Goal: Task Accomplishment & Management: Manage account settings

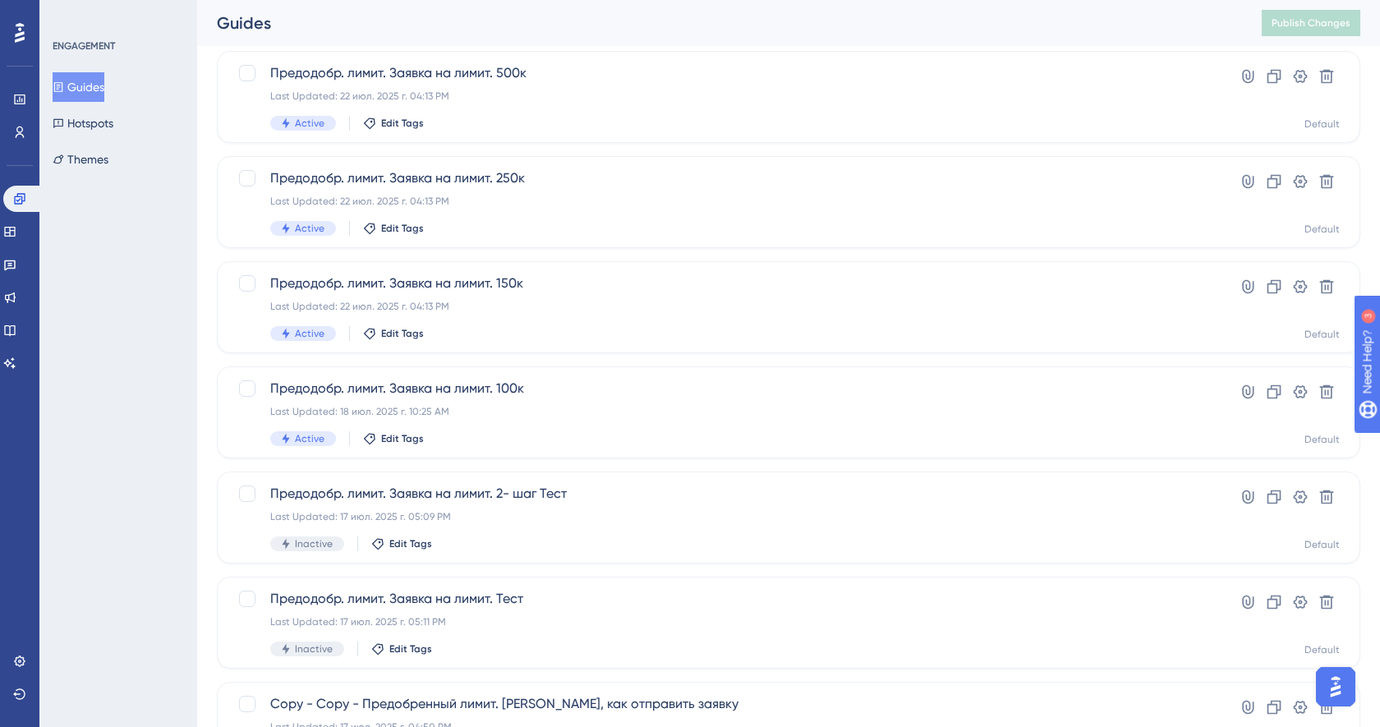
scroll to position [548, 0]
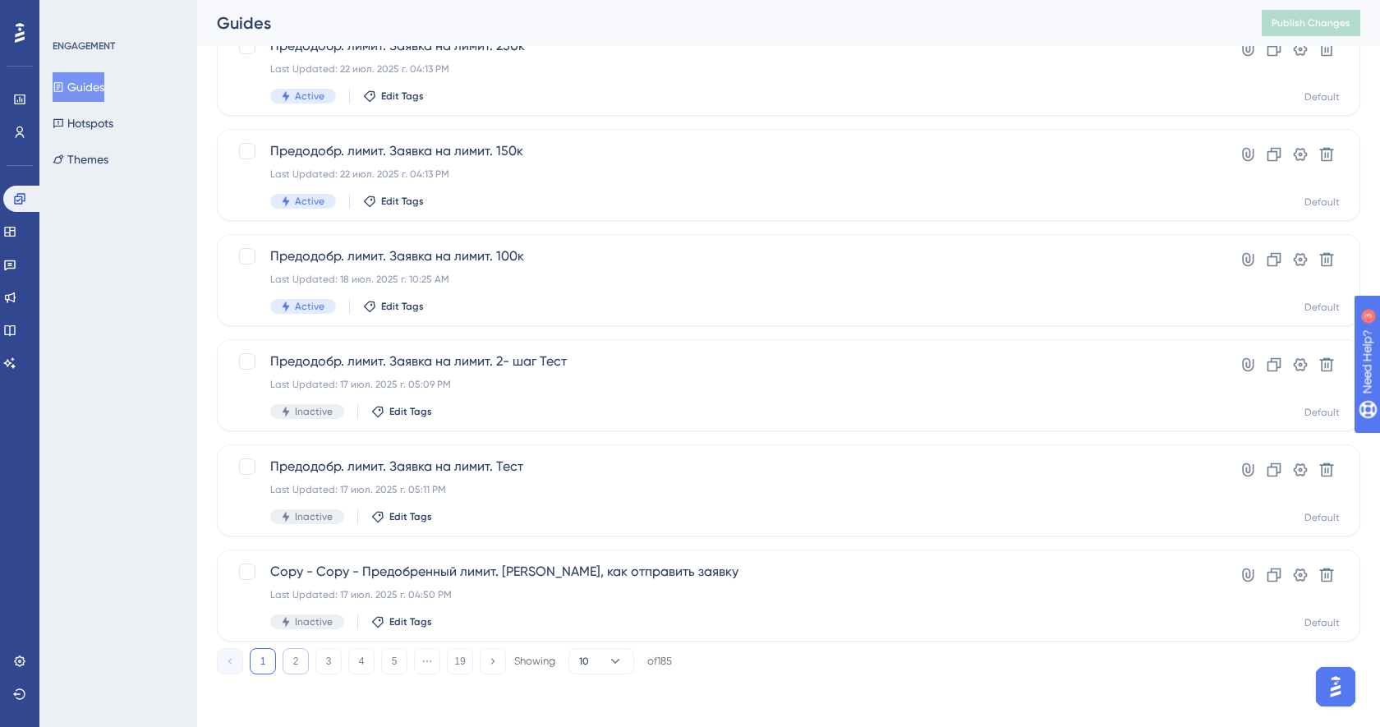
click at [297, 656] on button "2" at bounding box center [296, 661] width 26 height 26
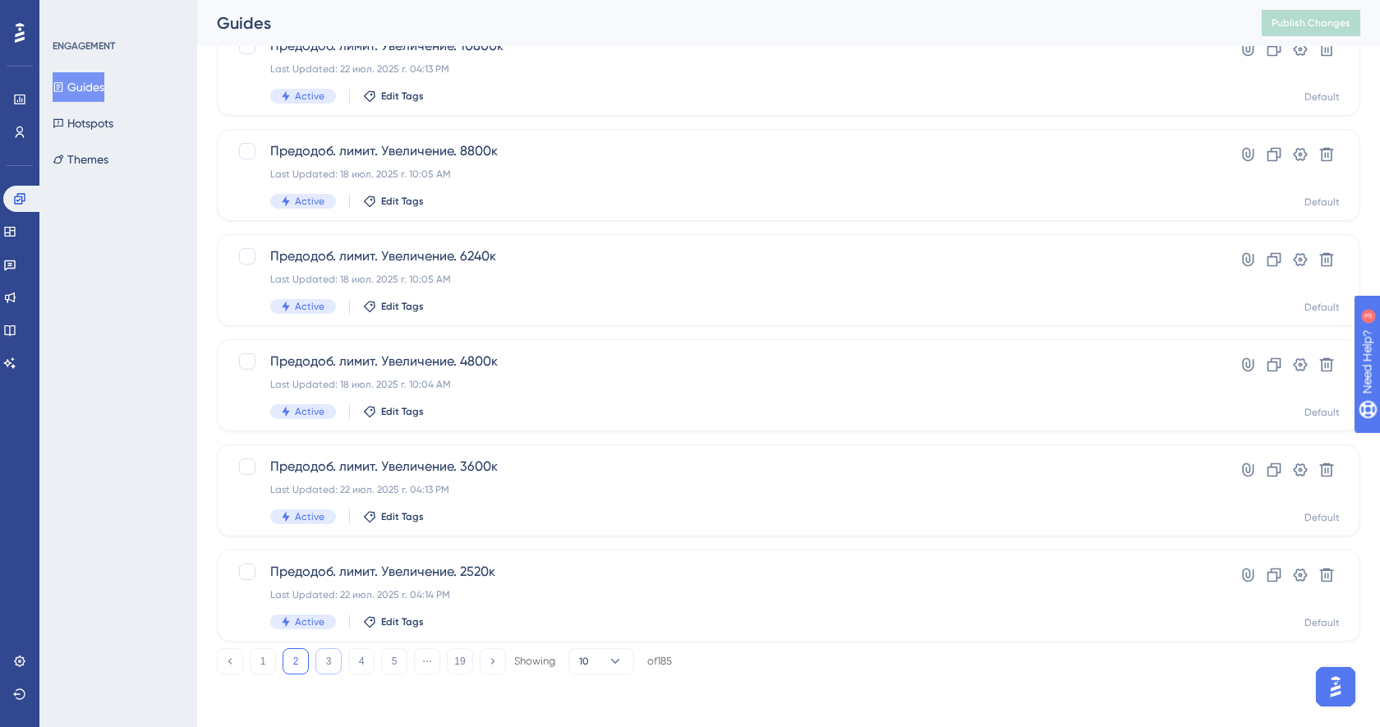
click at [317, 665] on button "3" at bounding box center [328, 661] width 26 height 26
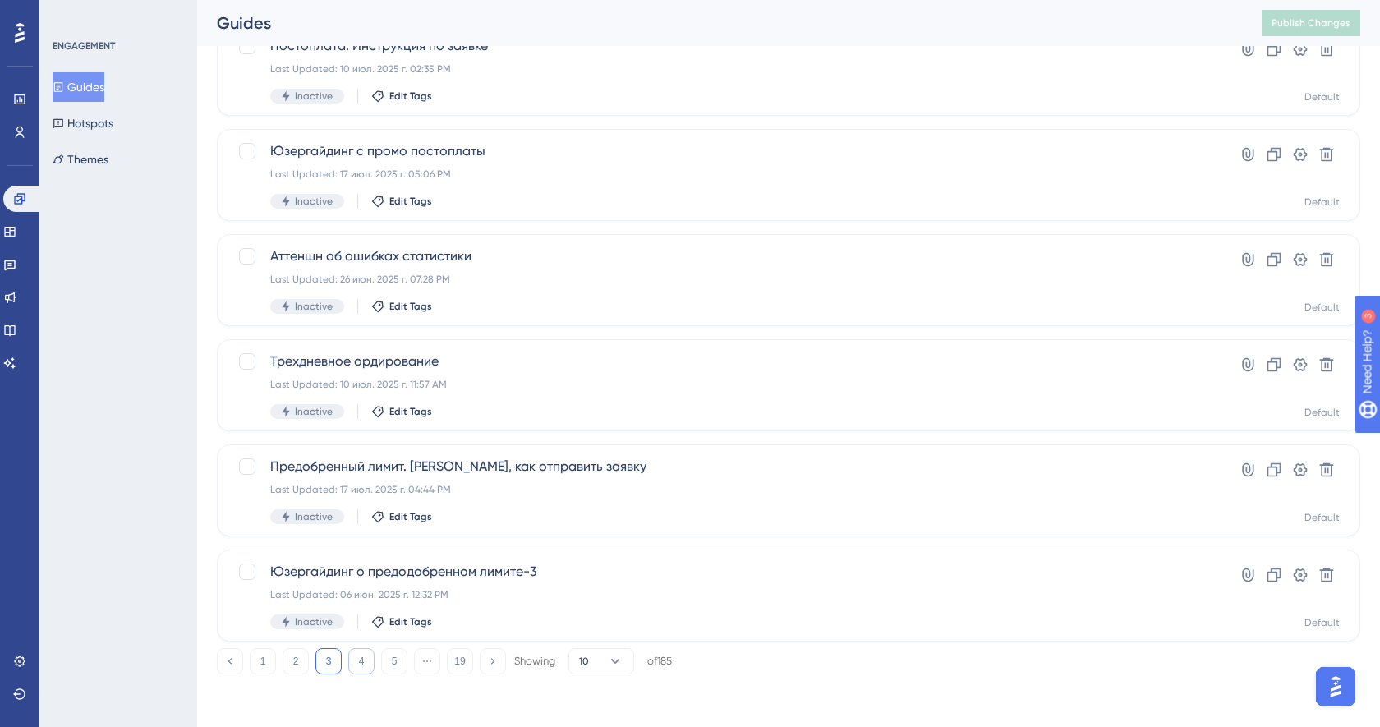
click at [363, 658] on button "4" at bounding box center [361, 661] width 26 height 26
click at [402, 655] on button "5" at bounding box center [394, 661] width 26 height 26
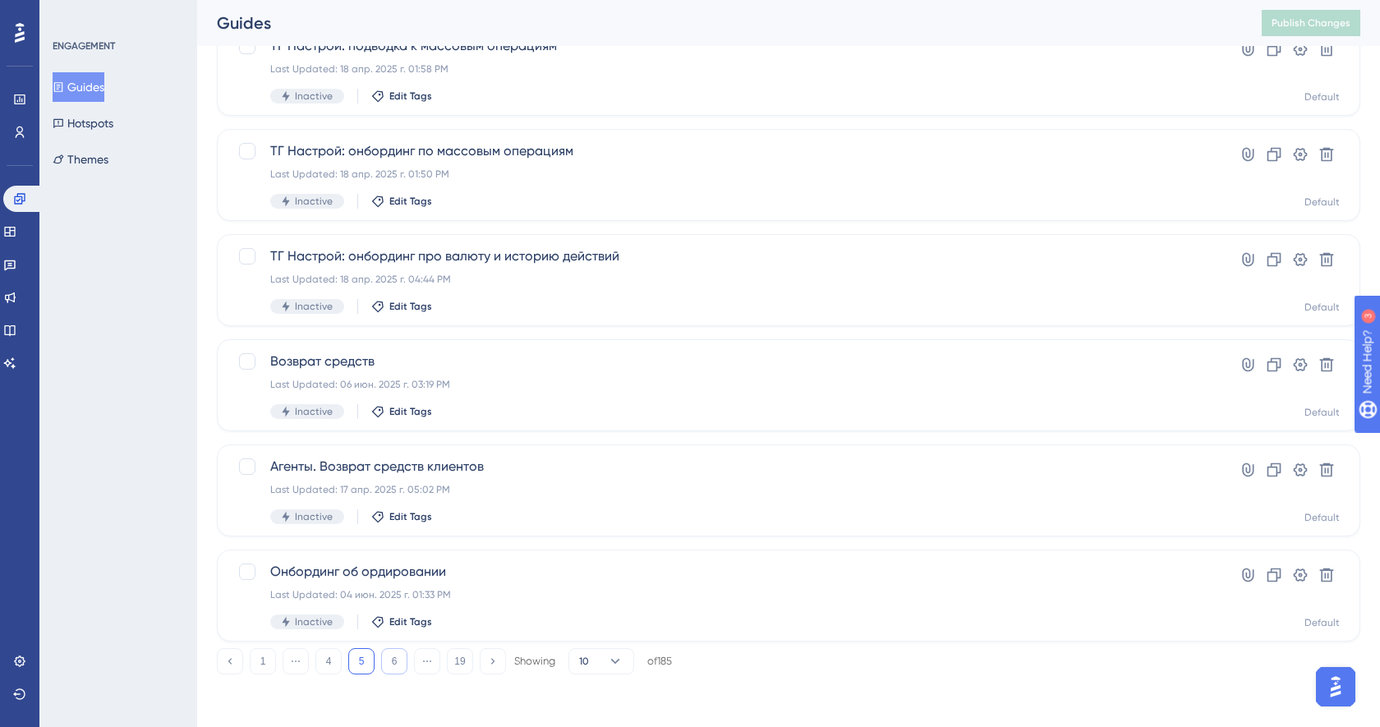
click at [394, 669] on button "6" at bounding box center [394, 661] width 26 height 26
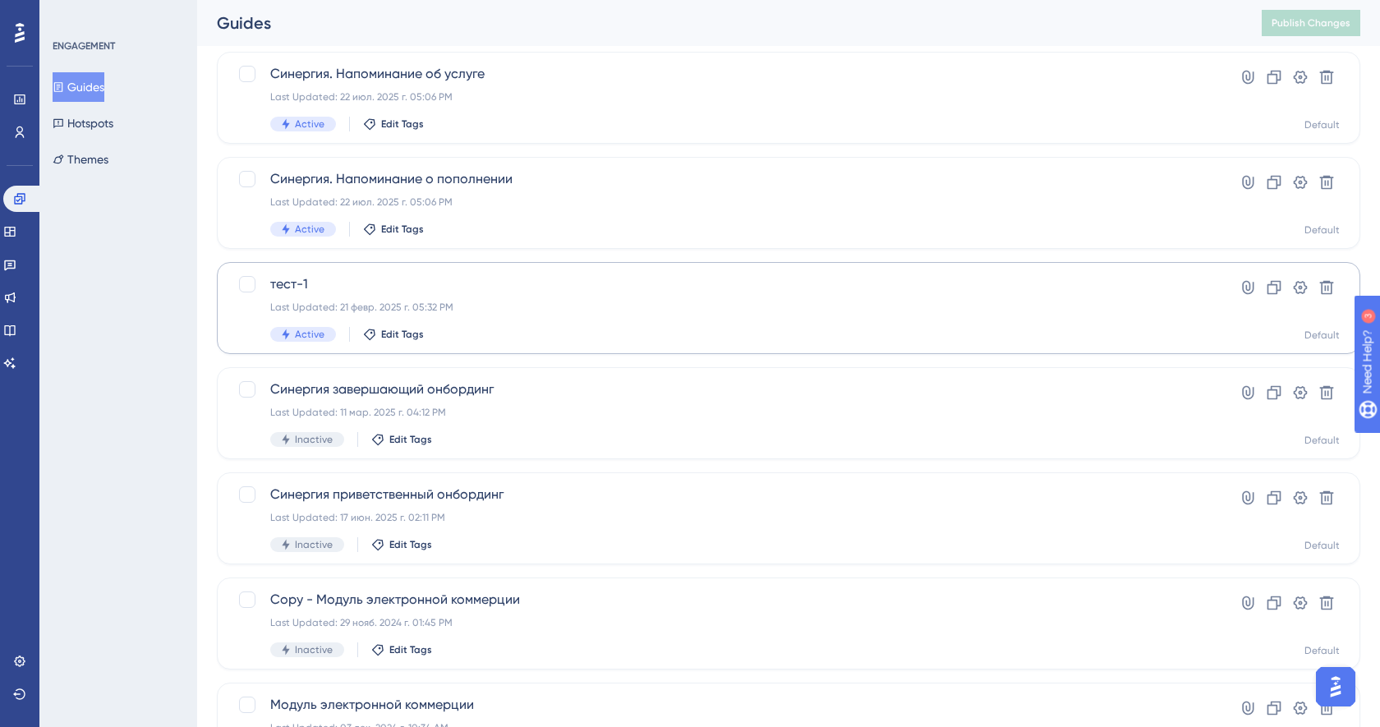
scroll to position [302, 0]
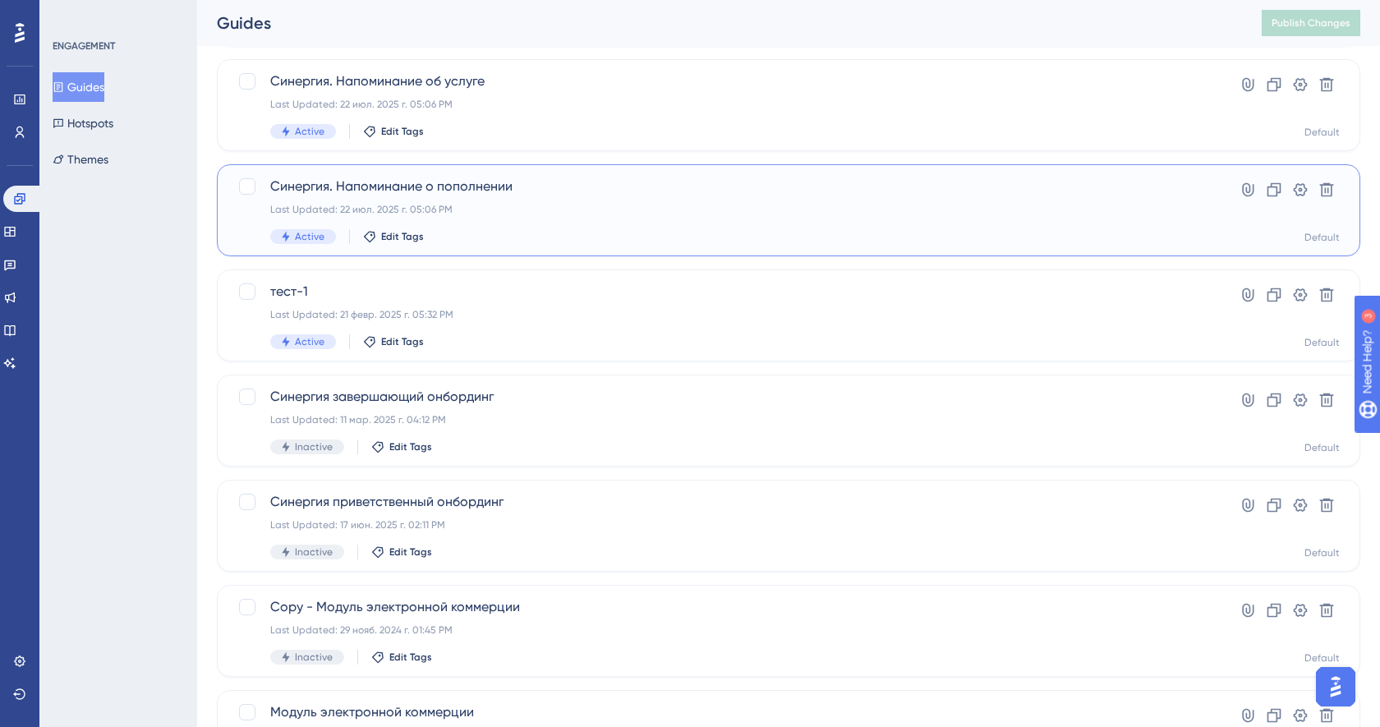
click at [503, 233] on div "Active Edit Tags" at bounding box center [722, 236] width 905 height 15
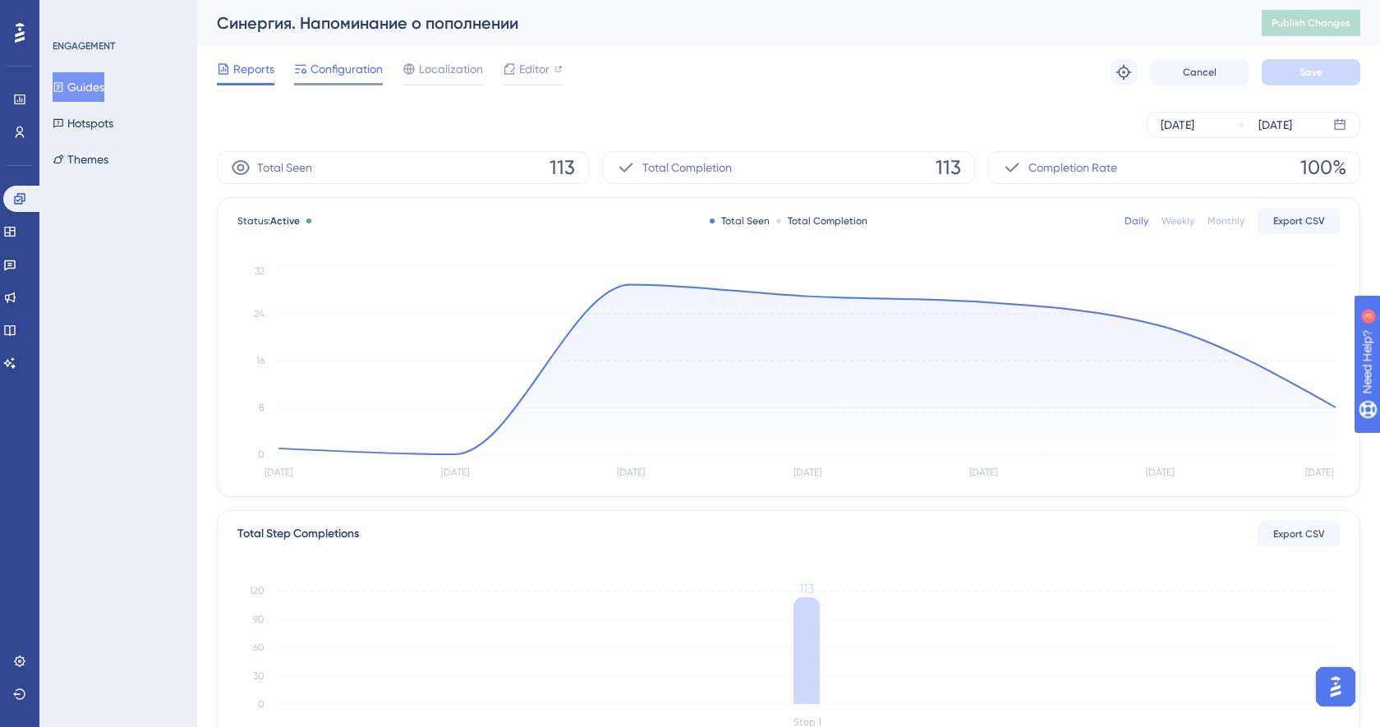
click at [366, 76] on span "Configuration" at bounding box center [346, 69] width 72 height 20
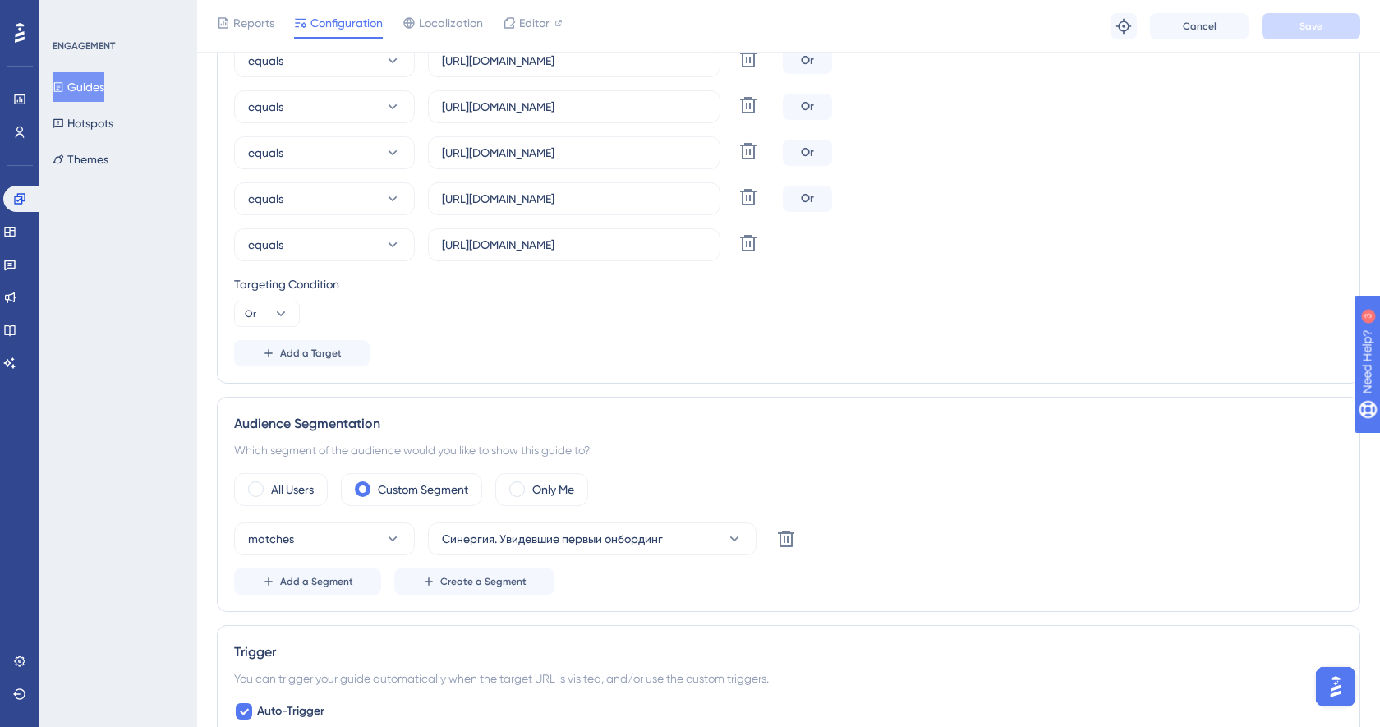
scroll to position [1182, 0]
click at [21, 136] on icon at bounding box center [19, 132] width 13 height 13
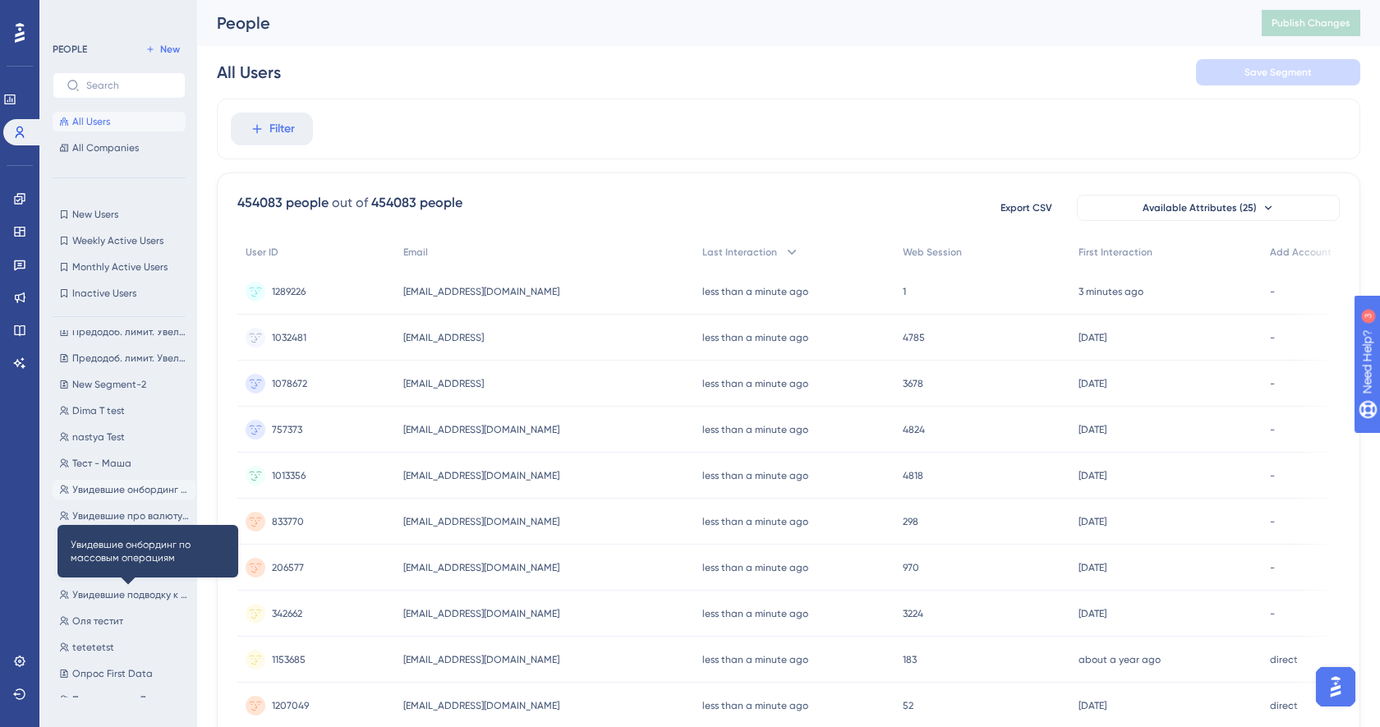
scroll to position [548, 0]
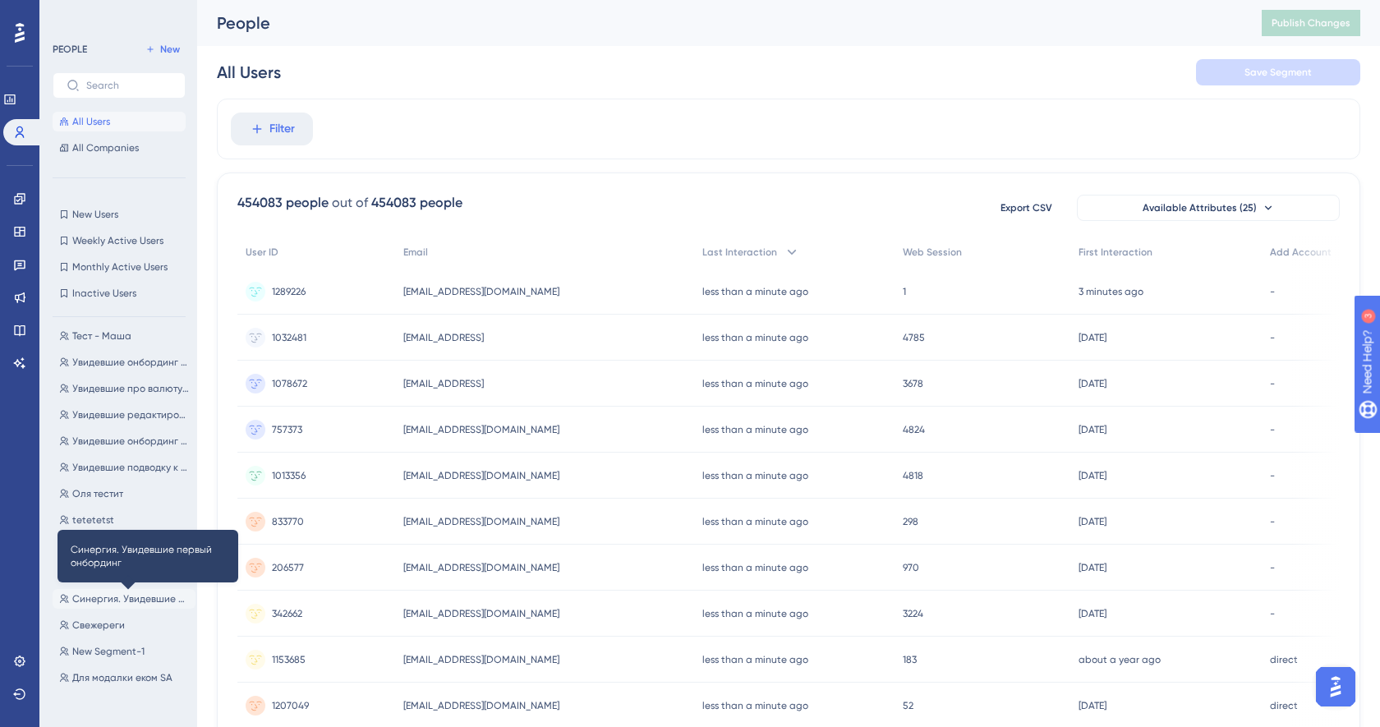
click at [119, 605] on span "Синергия. Увидевшие первый онбординг" at bounding box center [130, 598] width 117 height 13
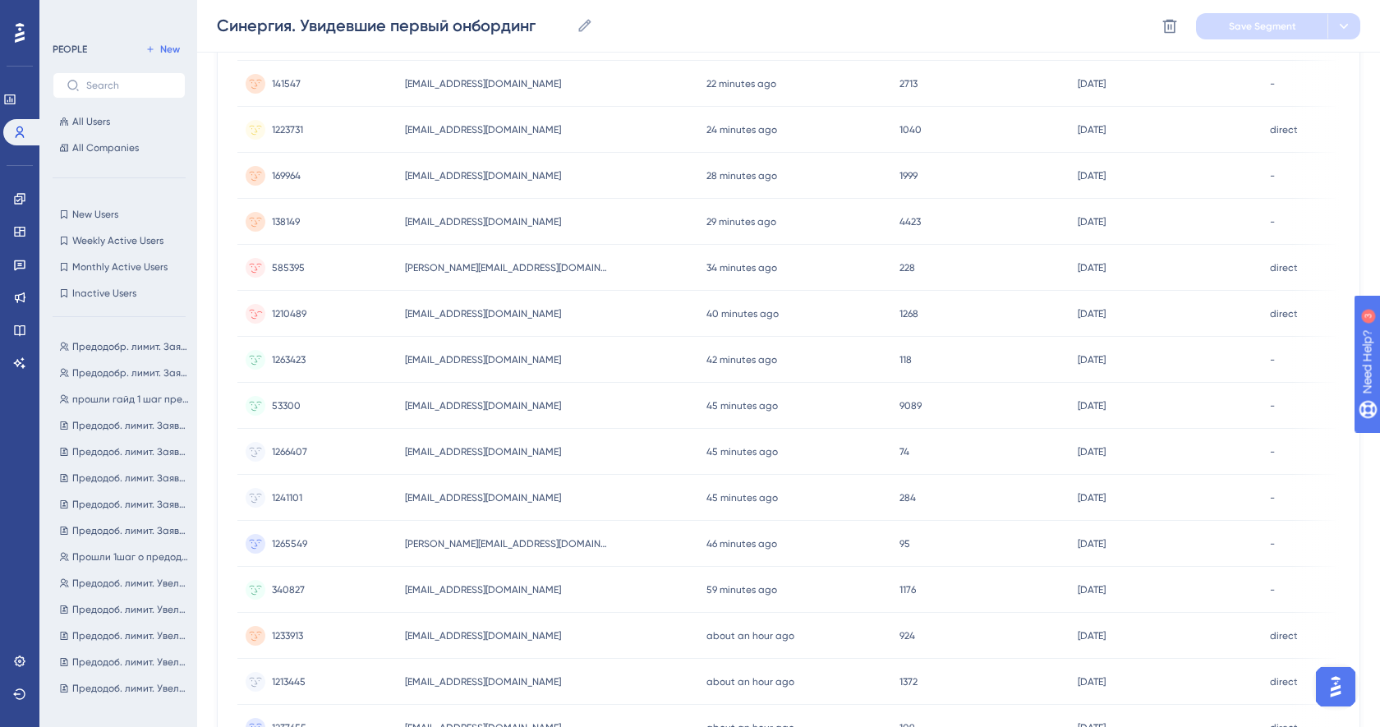
scroll to position [307, 0]
click at [25, 195] on icon at bounding box center [19, 198] width 13 height 13
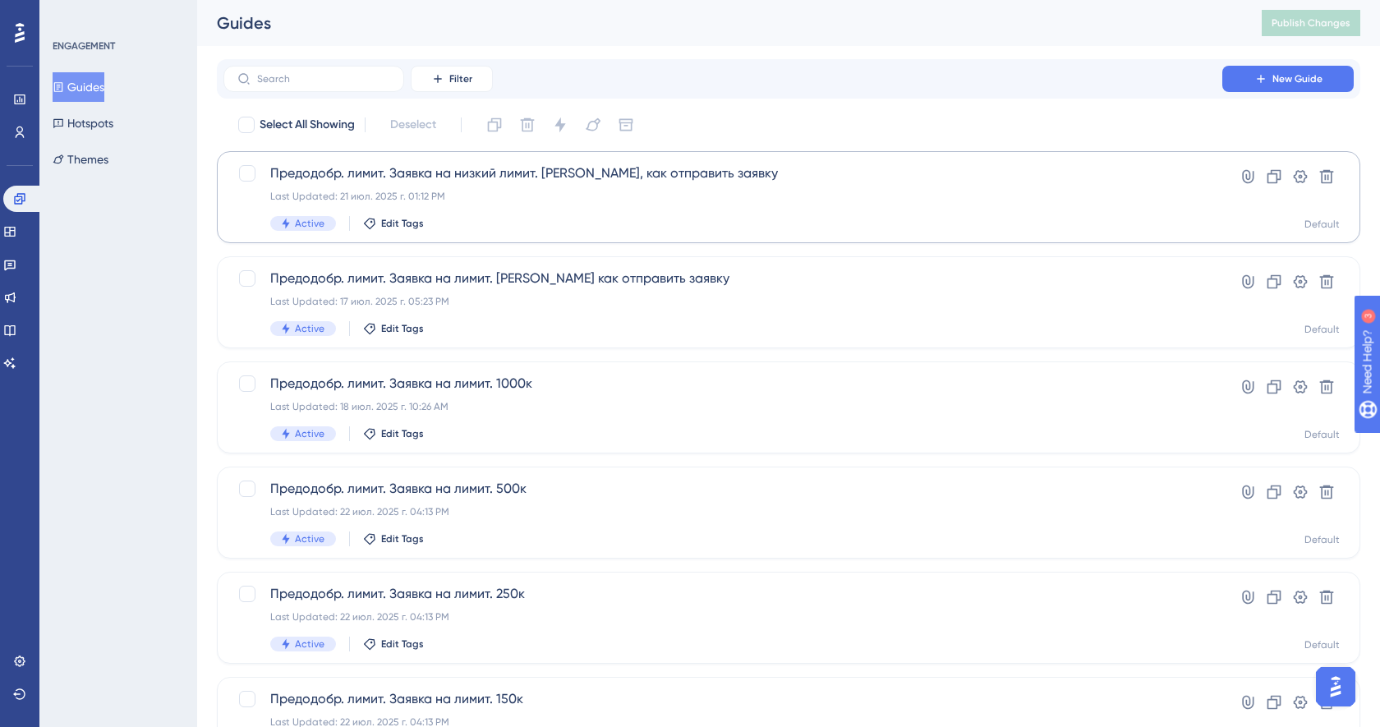
scroll to position [548, 0]
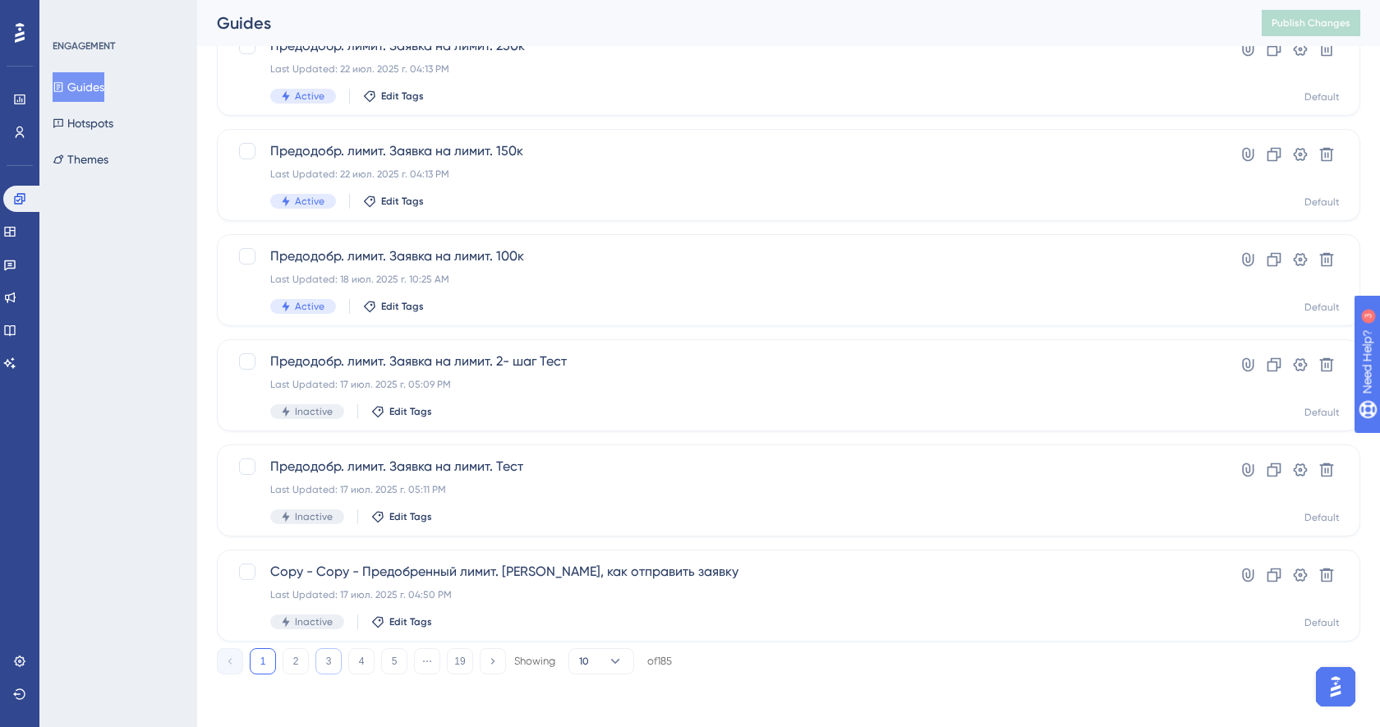
click at [338, 661] on button "3" at bounding box center [328, 661] width 26 height 26
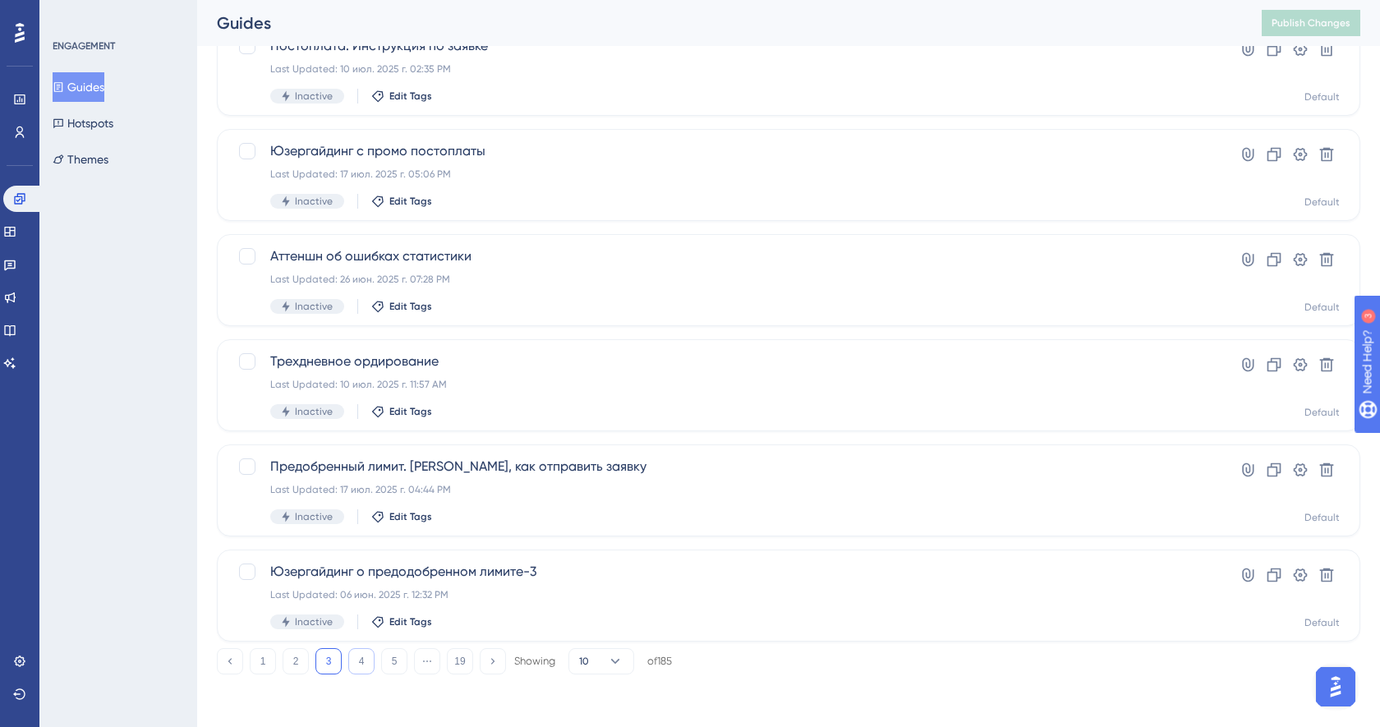
click at [361, 664] on button "4" at bounding box center [361, 661] width 26 height 26
click at [389, 664] on button "5" at bounding box center [394, 661] width 26 height 26
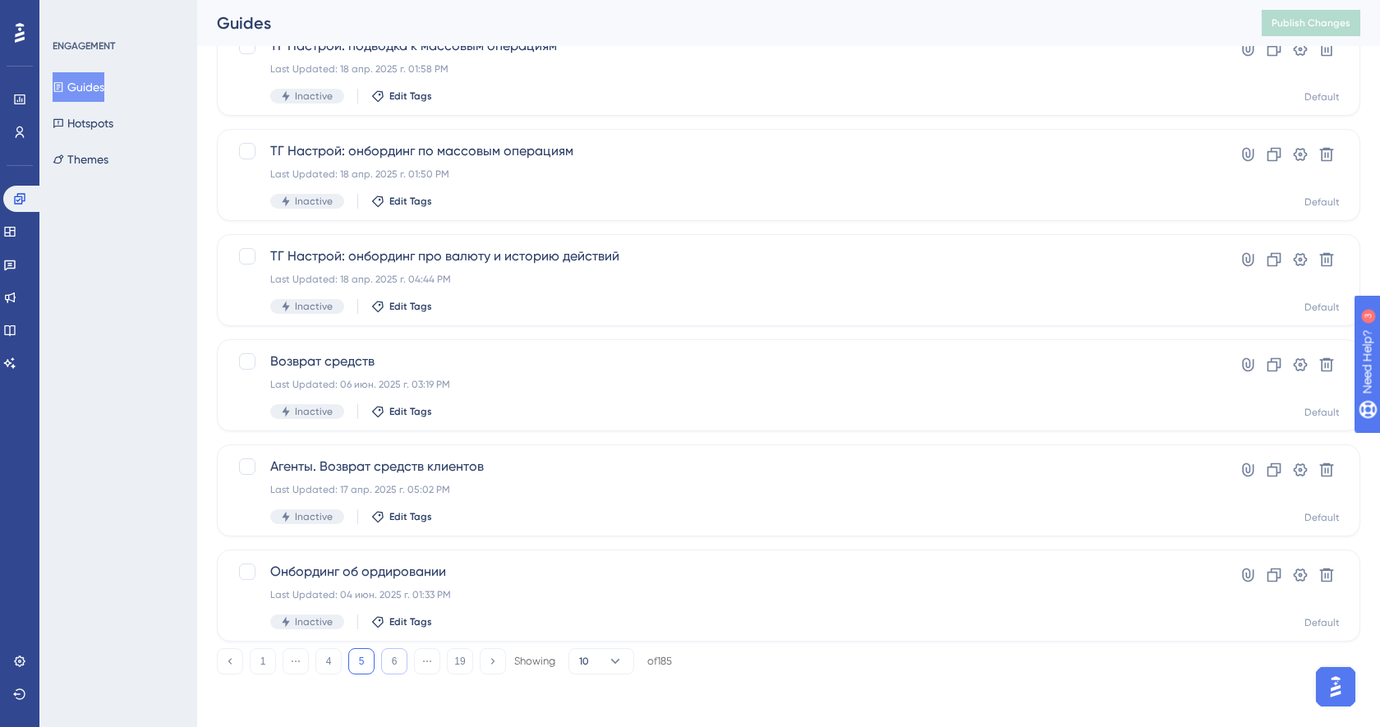
click at [403, 668] on button "6" at bounding box center [394, 661] width 26 height 26
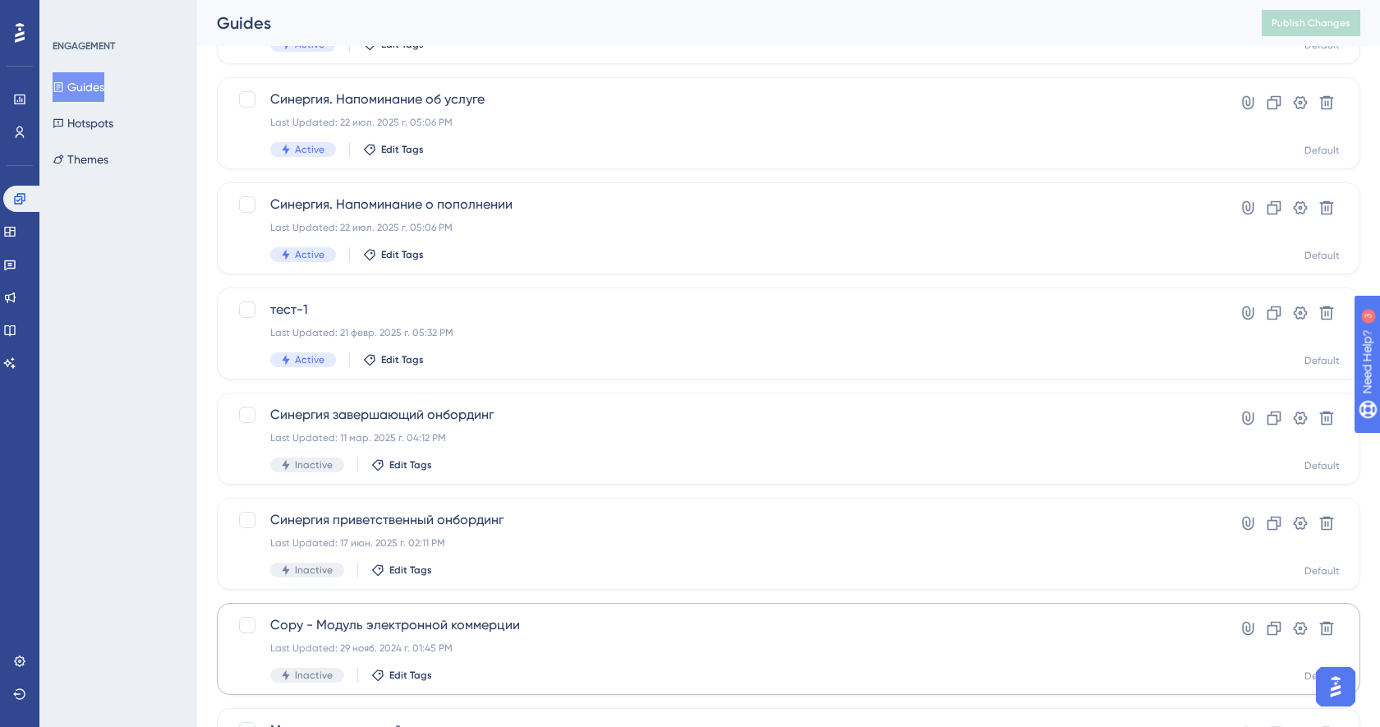
scroll to position [278, 0]
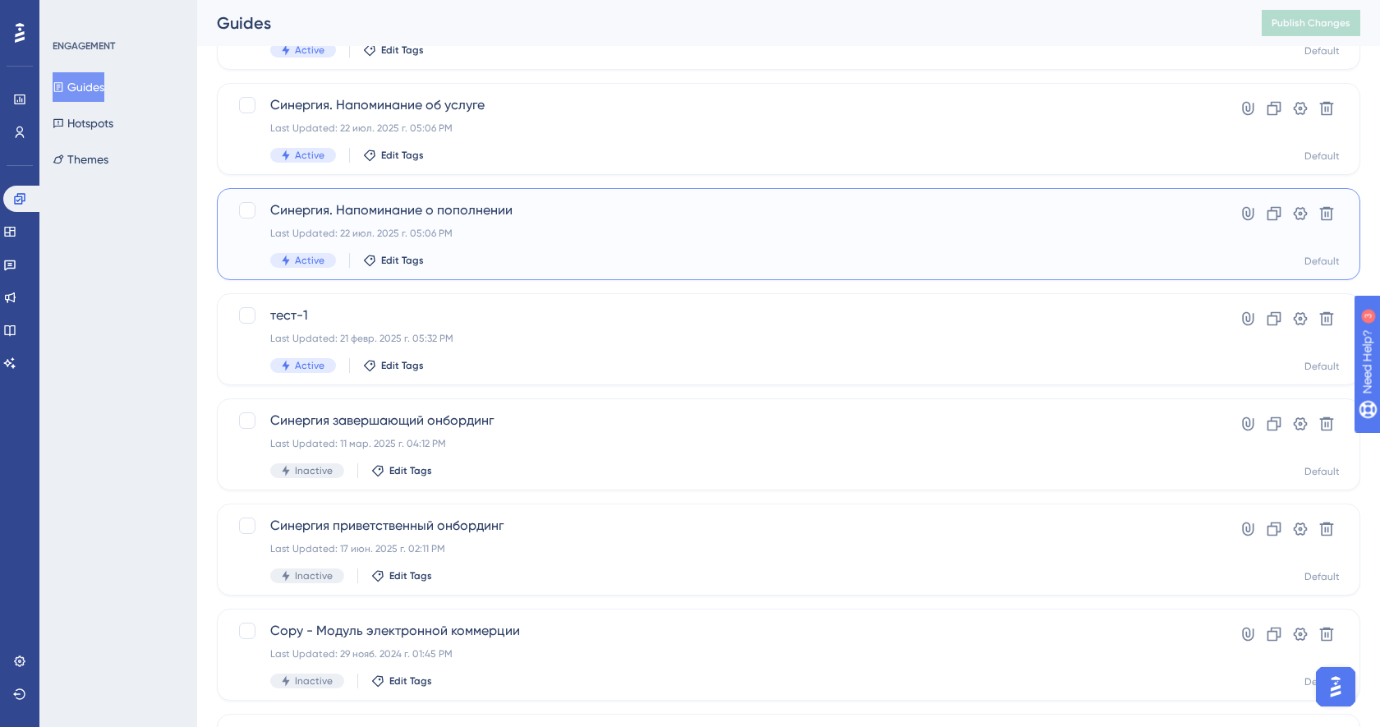
click at [453, 255] on div "Active Edit Tags" at bounding box center [722, 260] width 905 height 15
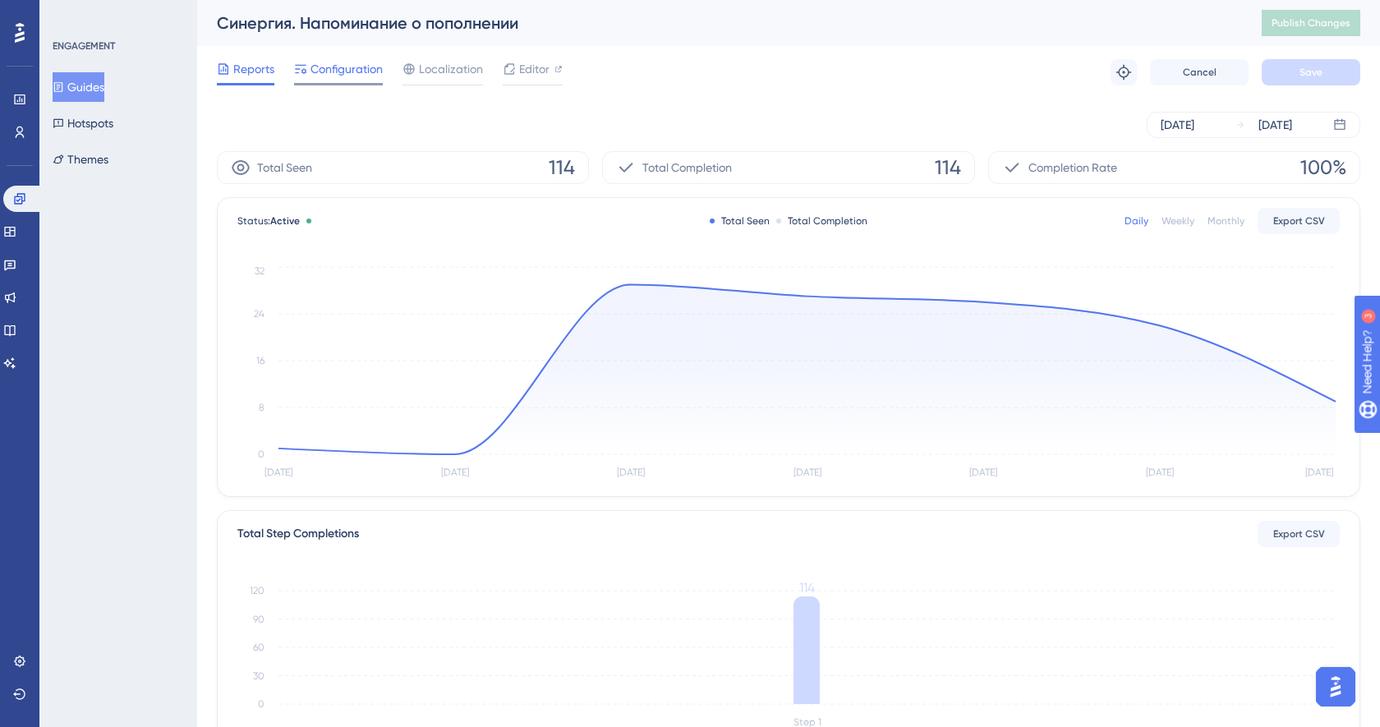
click at [342, 68] on span "Configuration" at bounding box center [346, 69] width 72 height 20
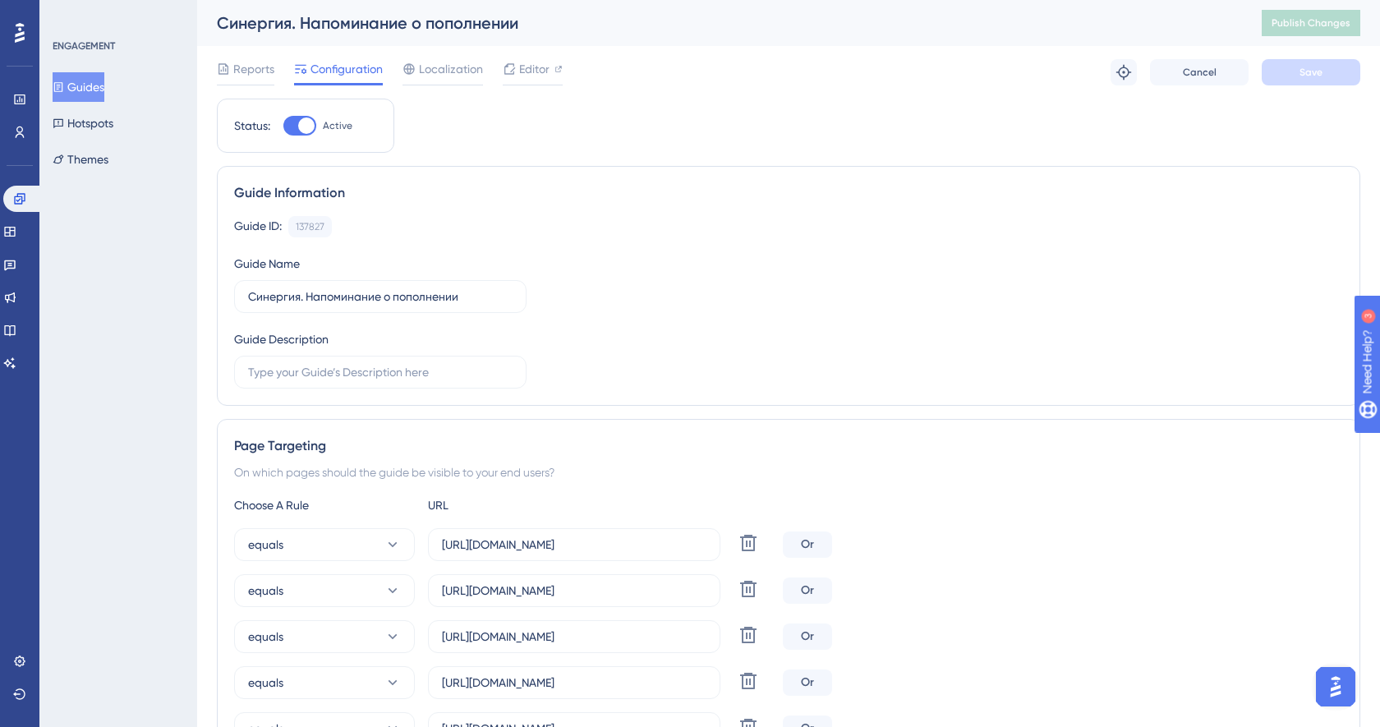
click at [318, 125] on label "Active" at bounding box center [317, 126] width 69 height 20
click at [283, 126] on input "Active" at bounding box center [283, 126] width 1 height 1
checkbox input "false"
click at [1312, 76] on span "Save" at bounding box center [1310, 72] width 23 height 13
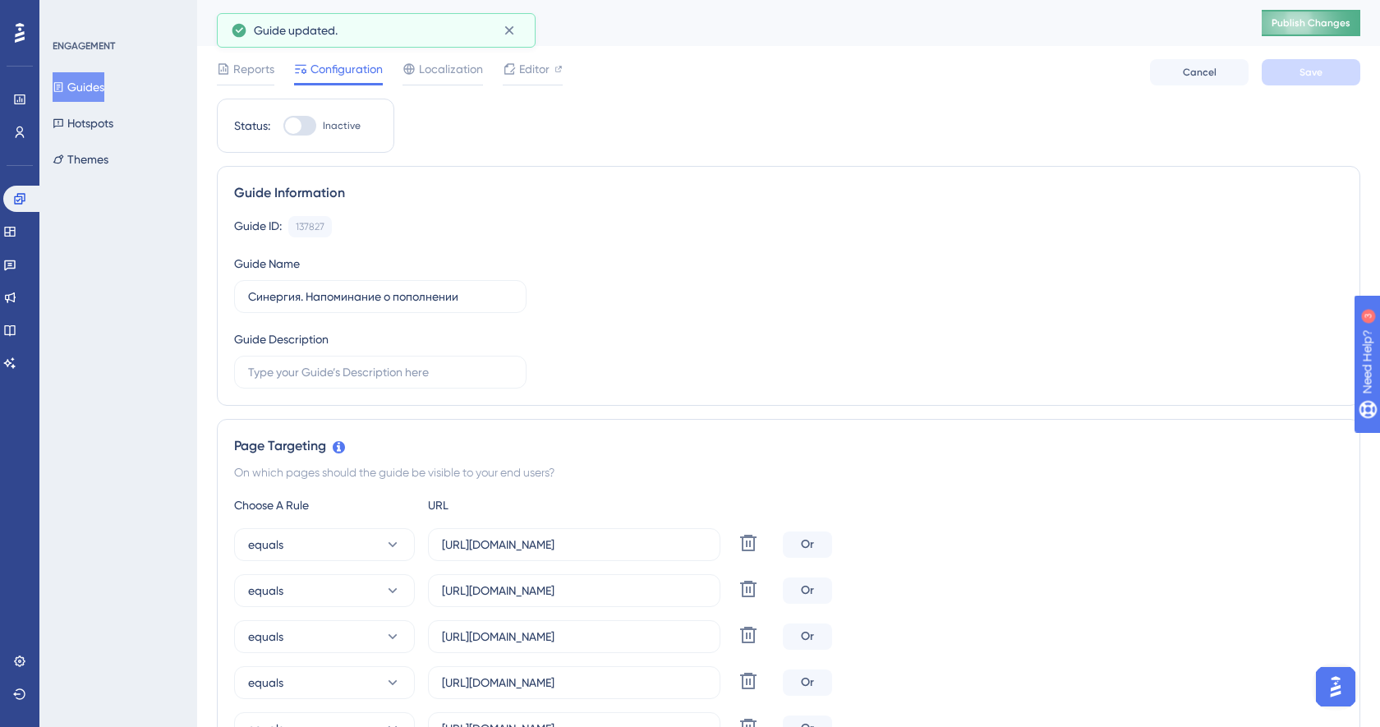
click at [1312, 30] on button "Publish Changes" at bounding box center [1311, 23] width 99 height 26
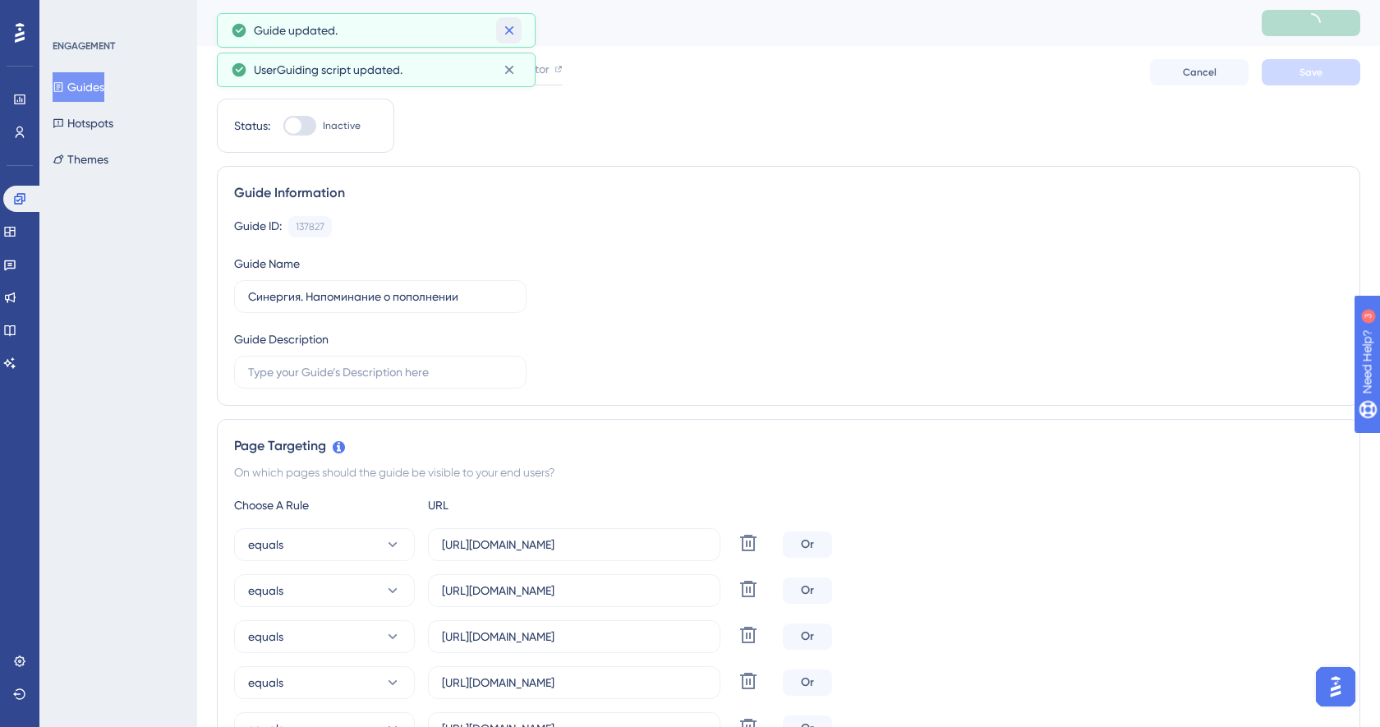
click at [508, 30] on icon at bounding box center [508, 30] width 9 height 9
click at [508, 33] on icon at bounding box center [509, 30] width 16 height 16
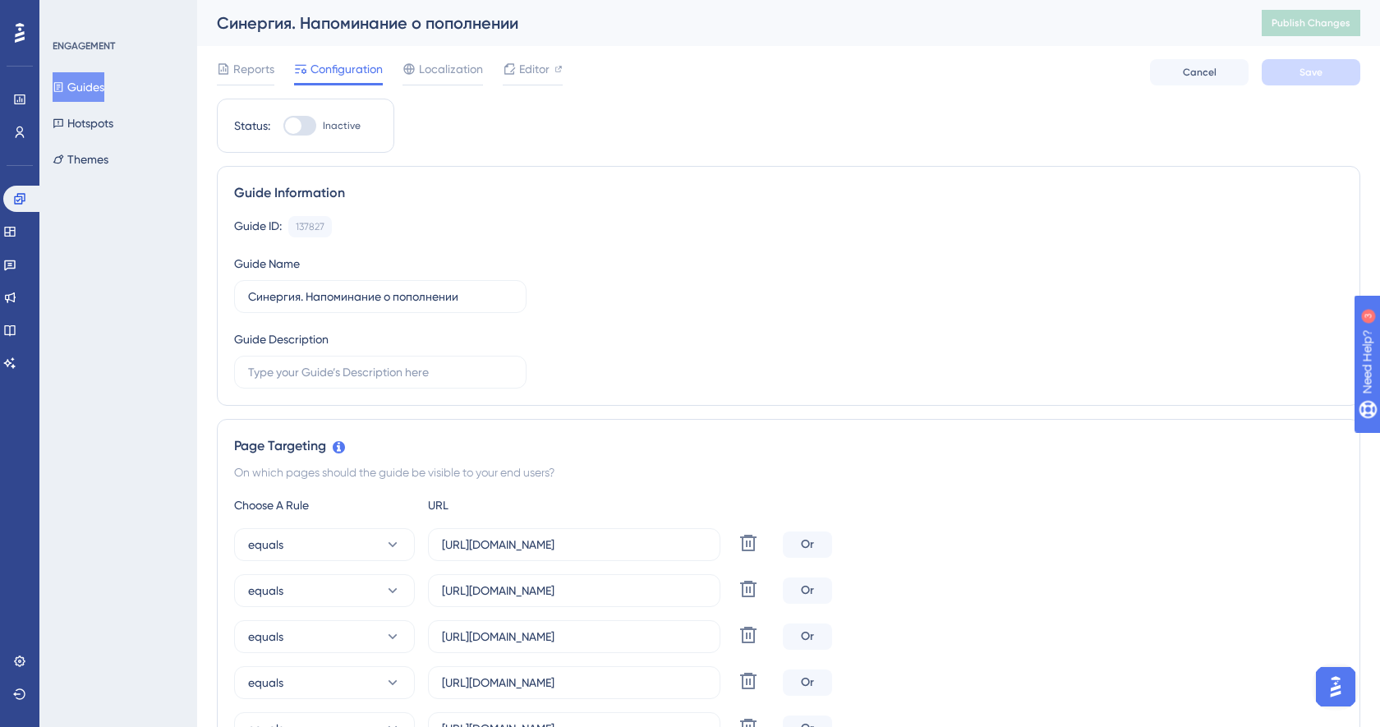
click at [97, 100] on button "Guides" at bounding box center [79, 87] width 52 height 30
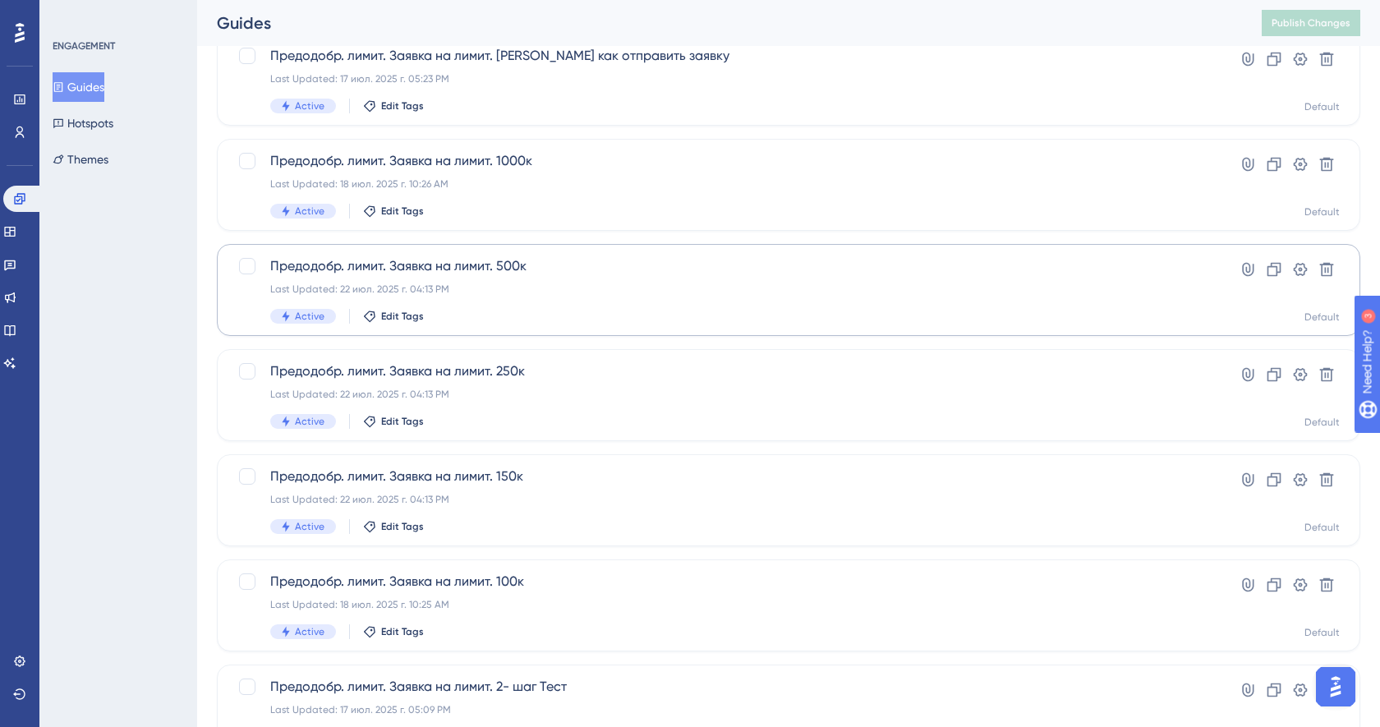
scroll to position [548, 0]
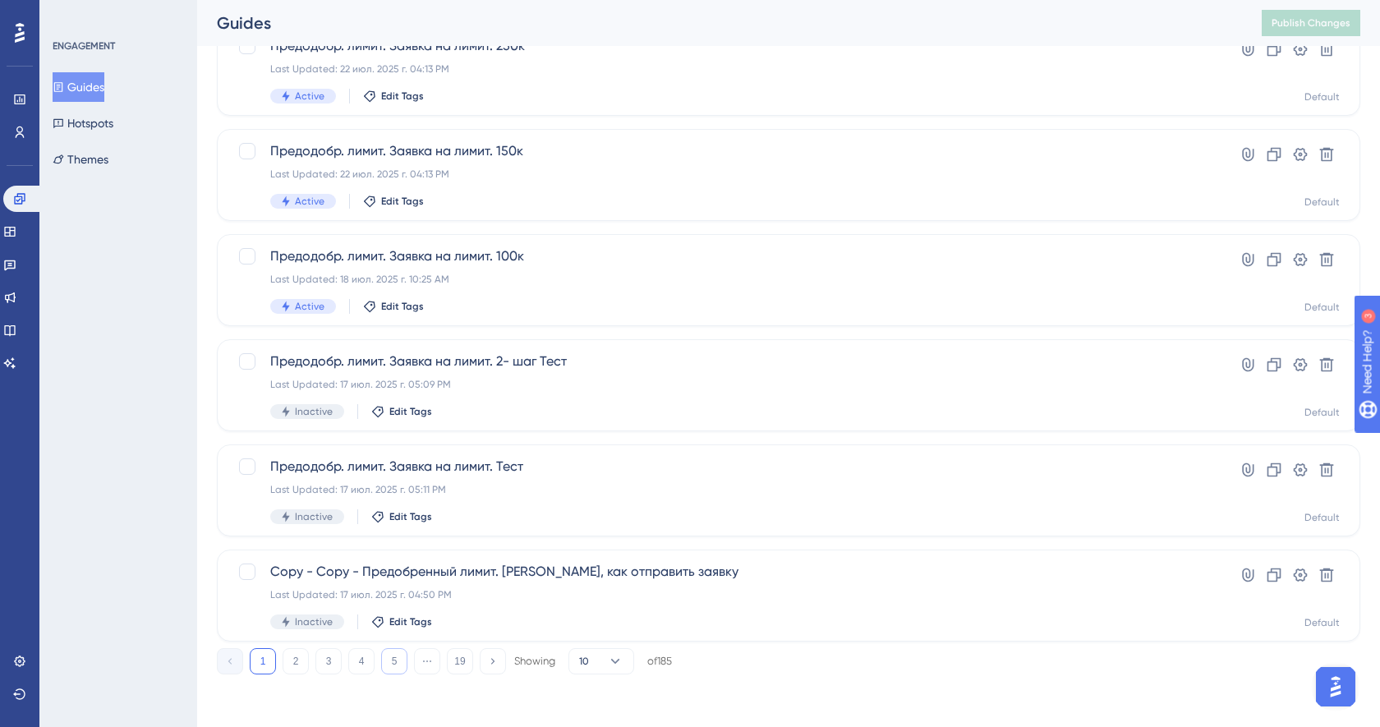
click at [393, 671] on button "5" at bounding box center [394, 661] width 26 height 26
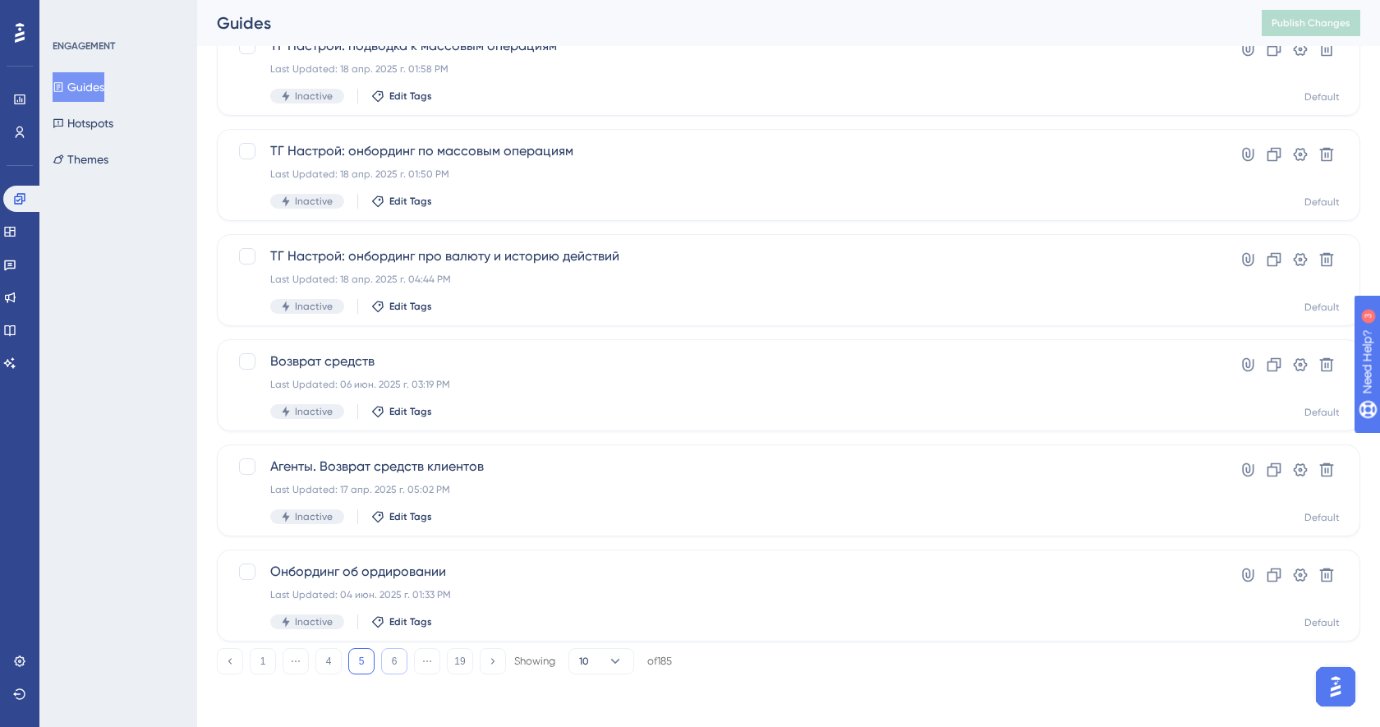
click at [399, 670] on button "6" at bounding box center [394, 661] width 26 height 26
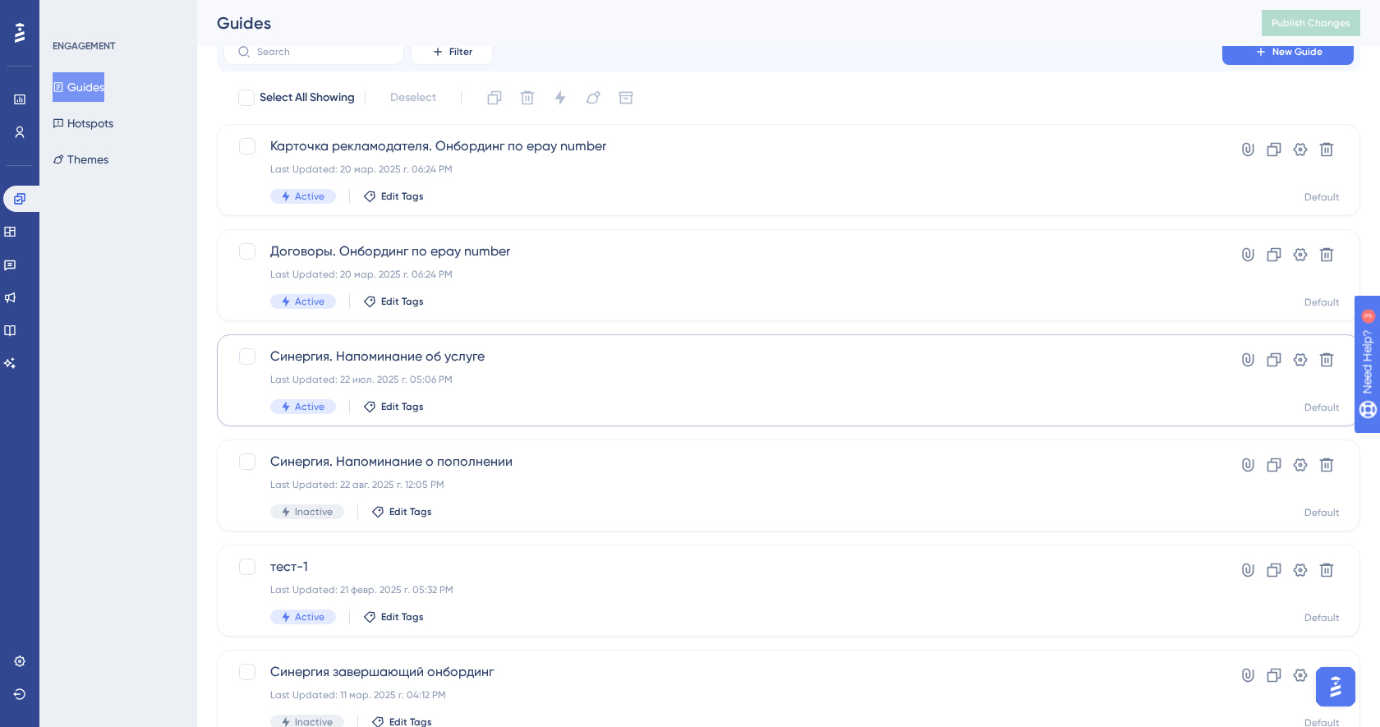
scroll to position [16, 0]
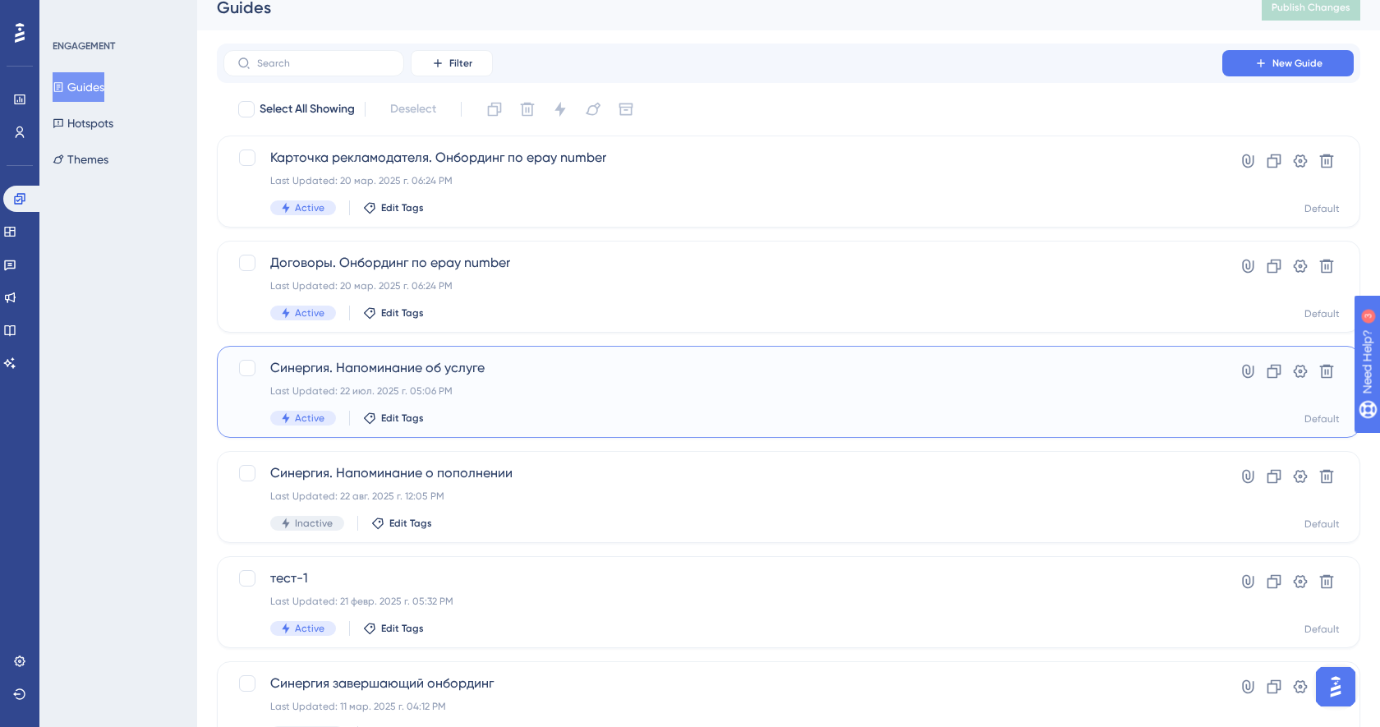
click at [556, 395] on div "Last Updated: 22 июл. 2025 г. 05:06 PM" at bounding box center [722, 390] width 905 height 13
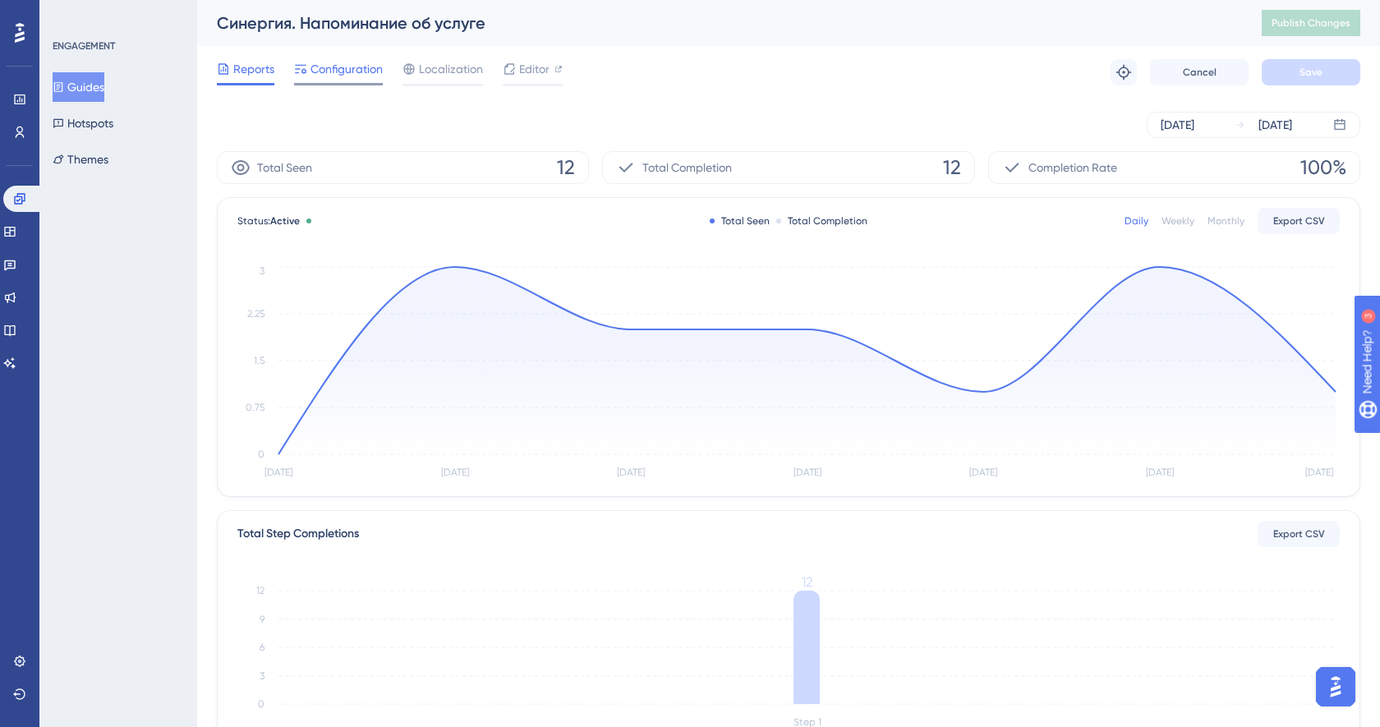
click at [331, 71] on span "Configuration" at bounding box center [346, 69] width 72 height 20
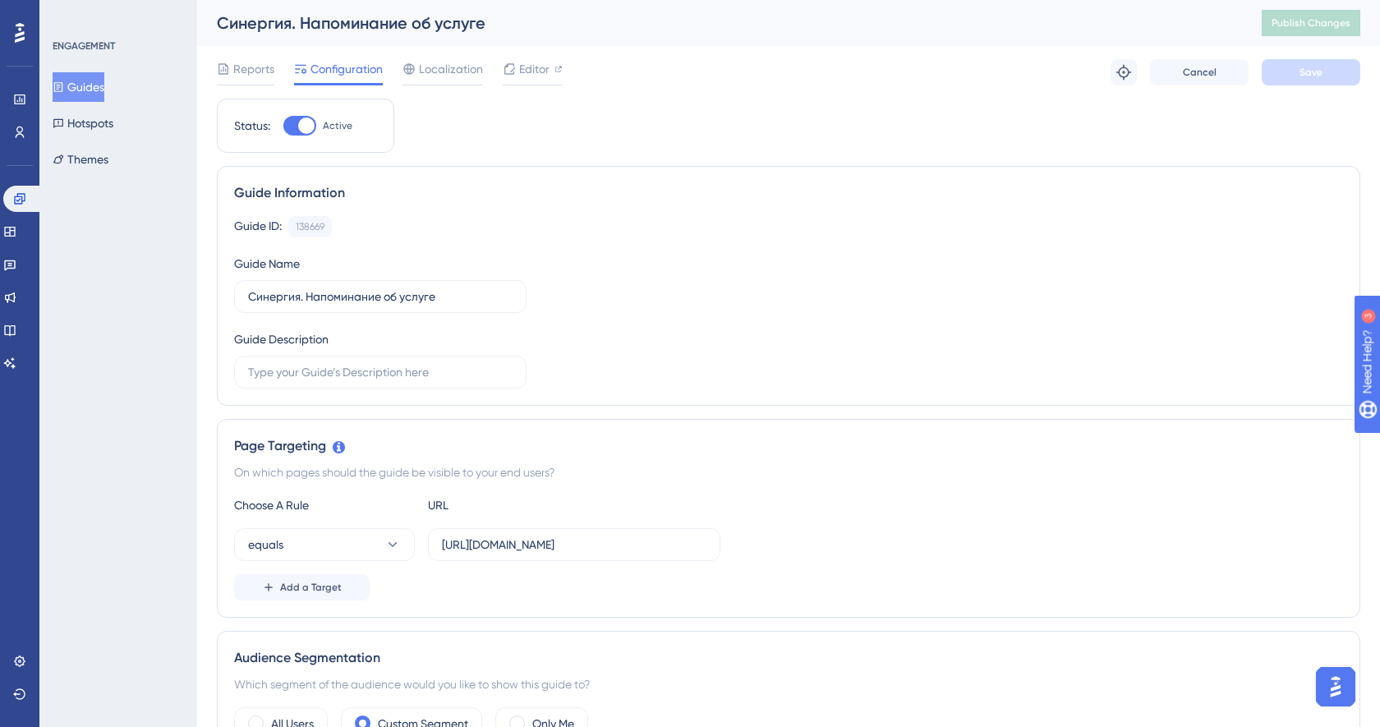
click at [314, 129] on div at bounding box center [299, 126] width 33 height 20
click at [283, 126] on input "Active" at bounding box center [283, 126] width 1 height 1
checkbox input "false"
click at [1282, 76] on button "Save" at bounding box center [1311, 72] width 99 height 26
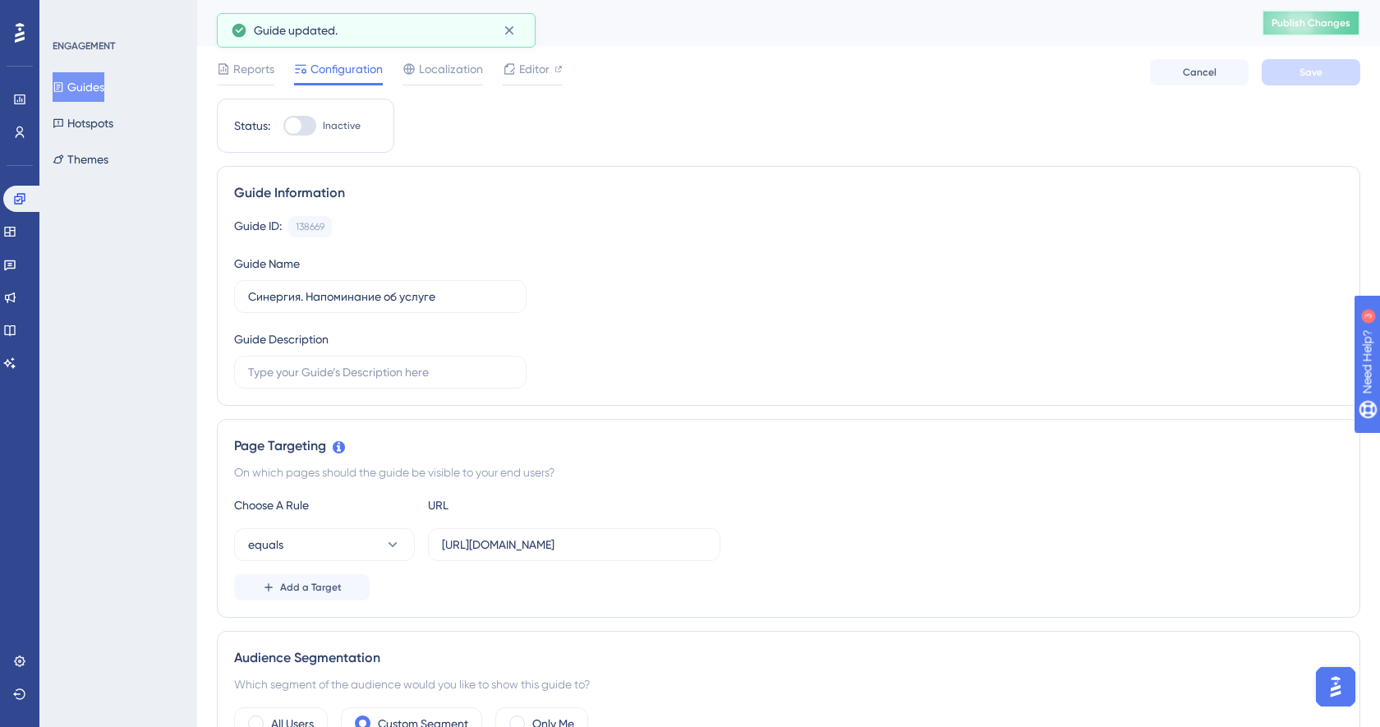
click at [1294, 26] on span "Publish Changes" at bounding box center [1310, 22] width 79 height 13
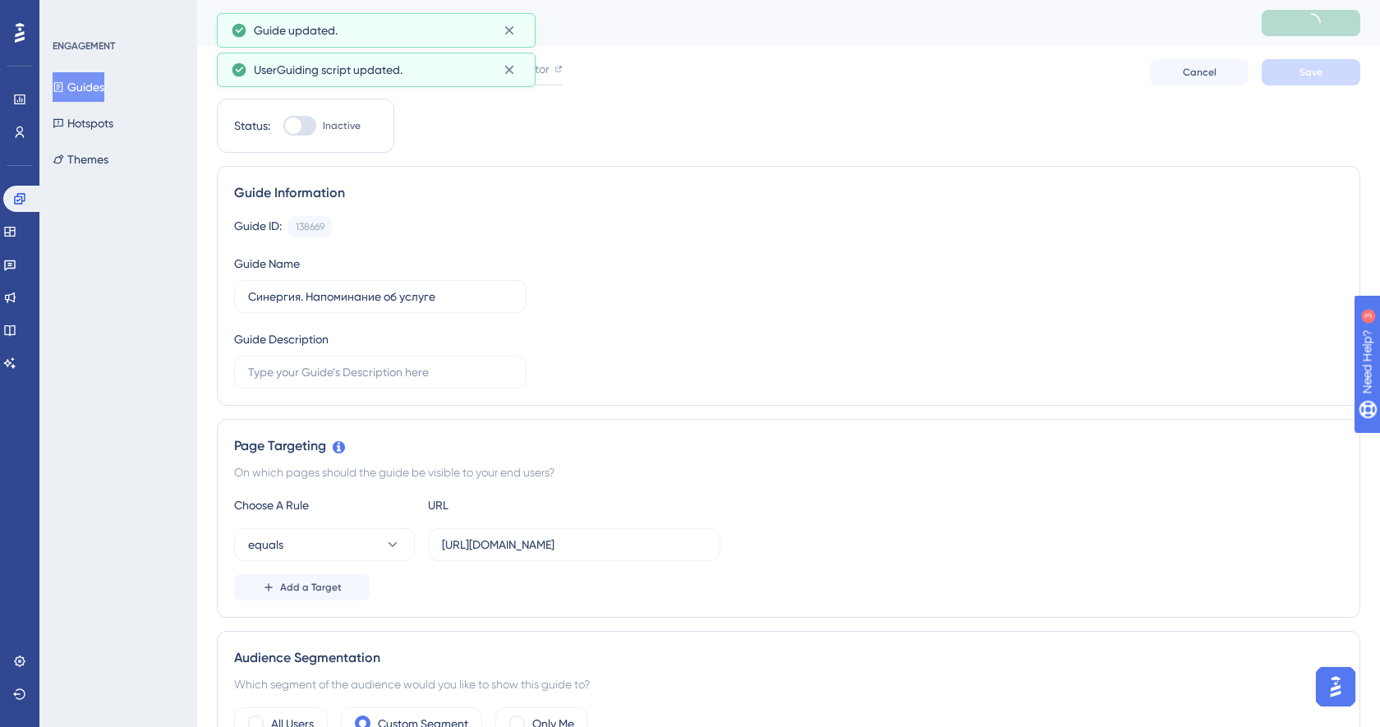
click at [103, 87] on button "Guides" at bounding box center [79, 87] width 52 height 30
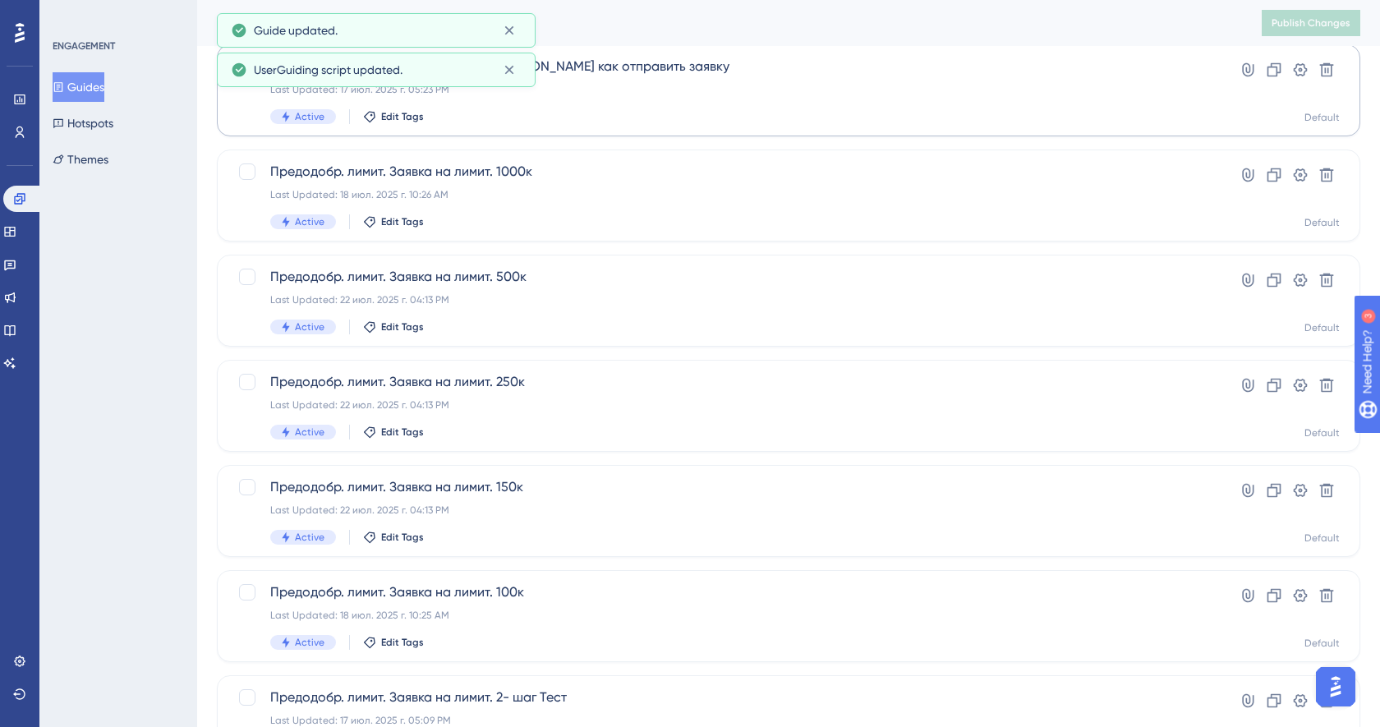
scroll to position [548, 0]
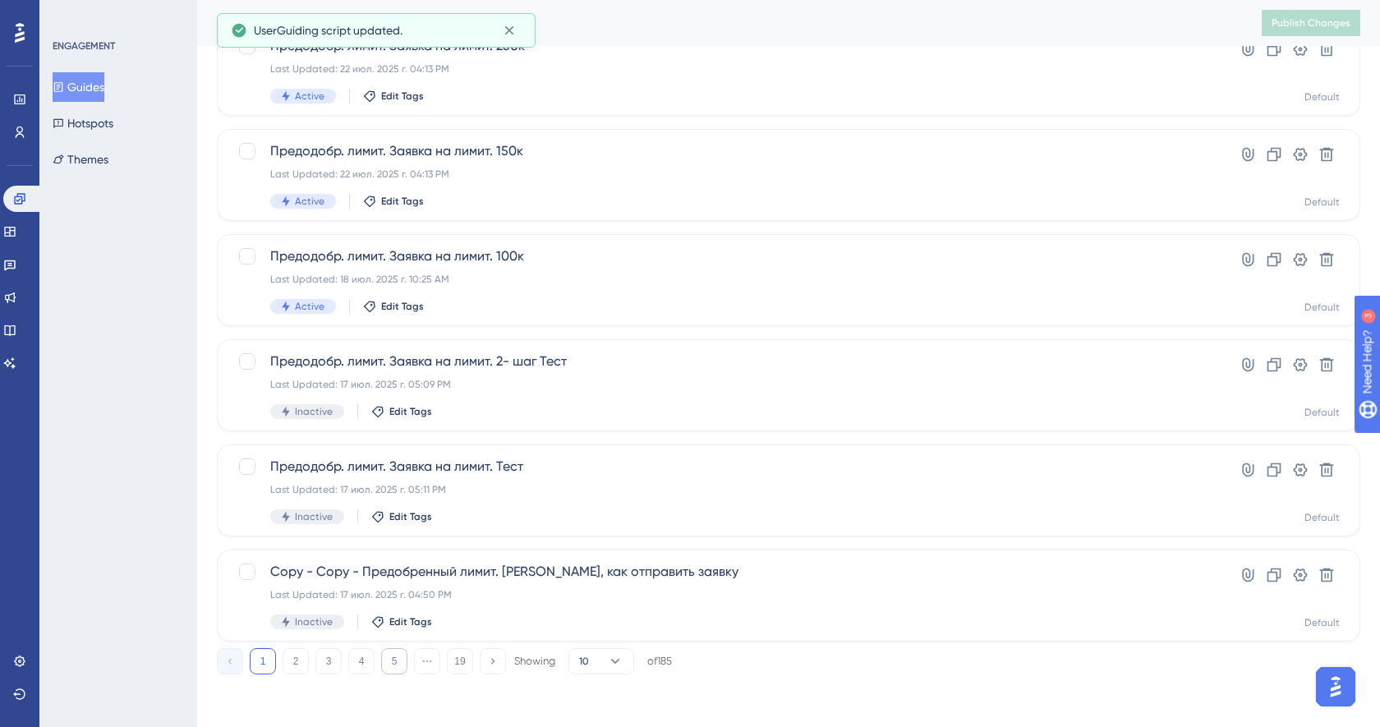
click at [397, 667] on button "5" at bounding box center [394, 661] width 26 height 26
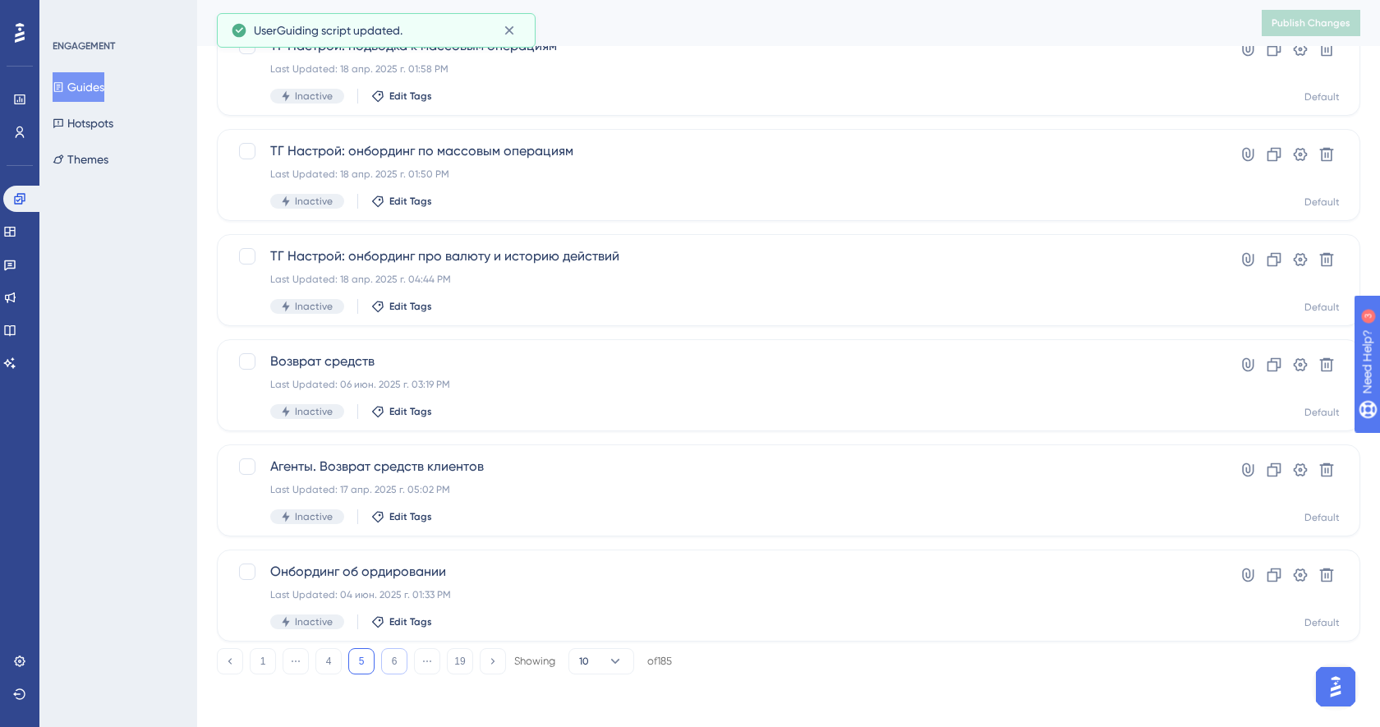
click at [397, 667] on button "6" at bounding box center [394, 661] width 26 height 26
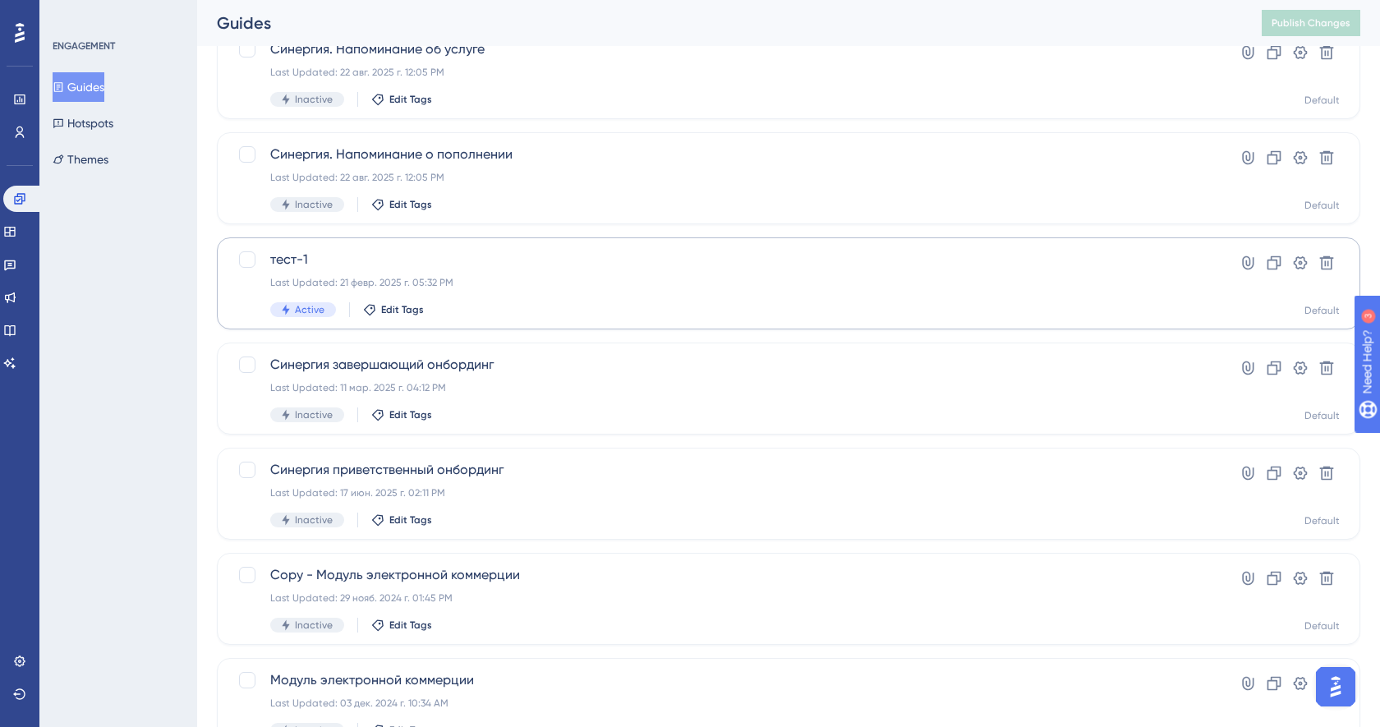
scroll to position [311, 0]
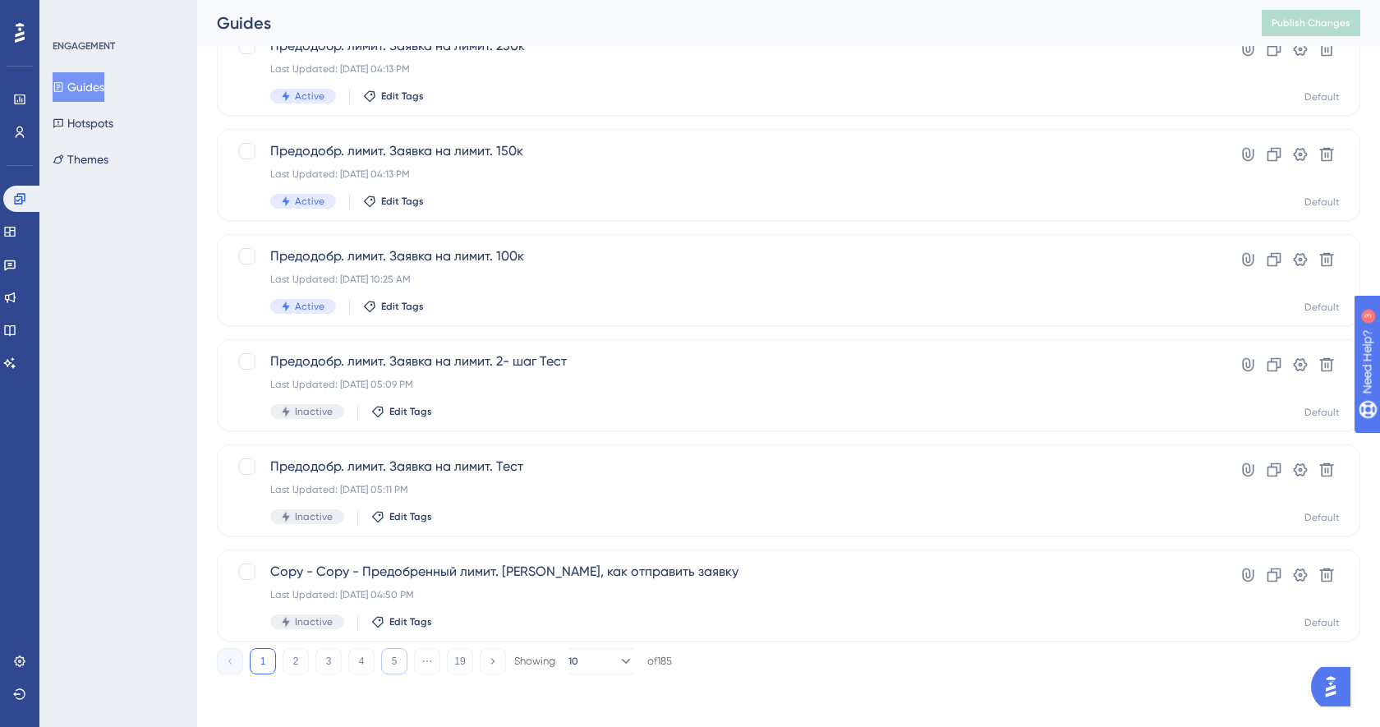
click at [394, 660] on button "5" at bounding box center [394, 661] width 26 height 26
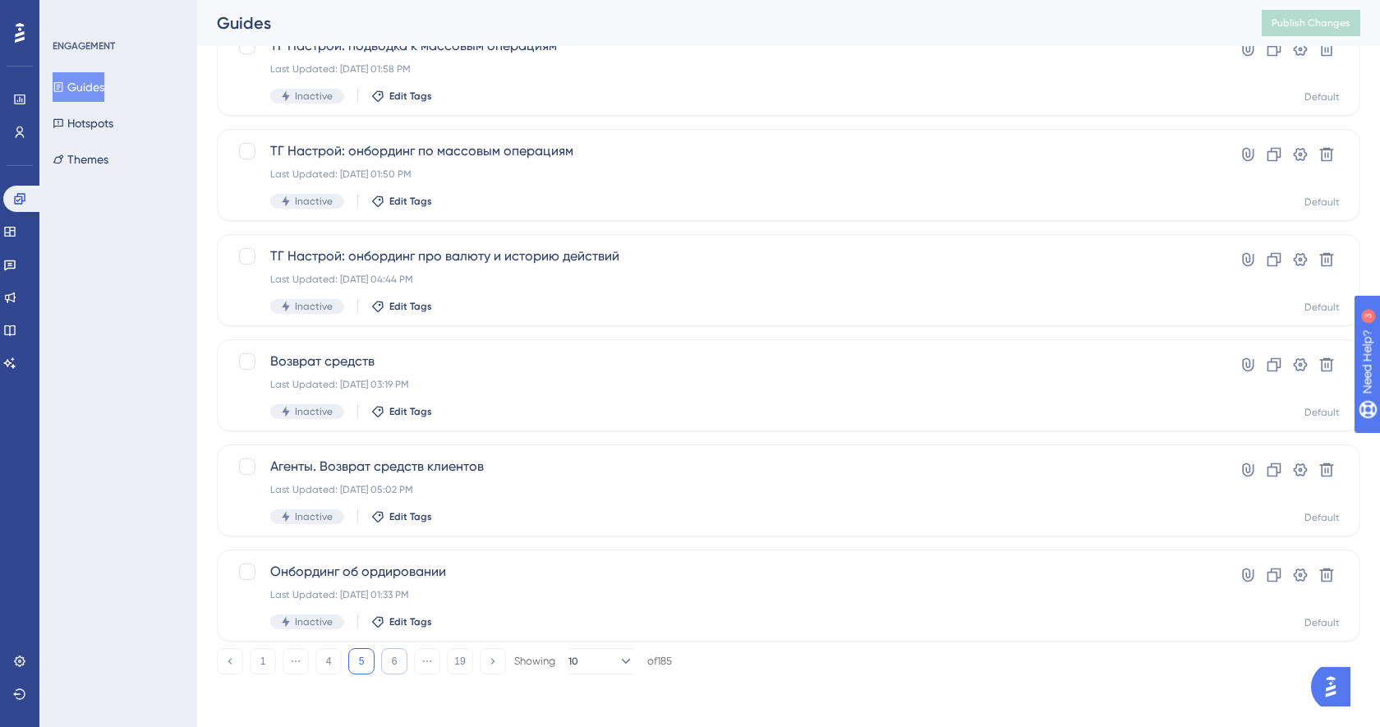
click at [393, 663] on button "6" at bounding box center [394, 661] width 26 height 26
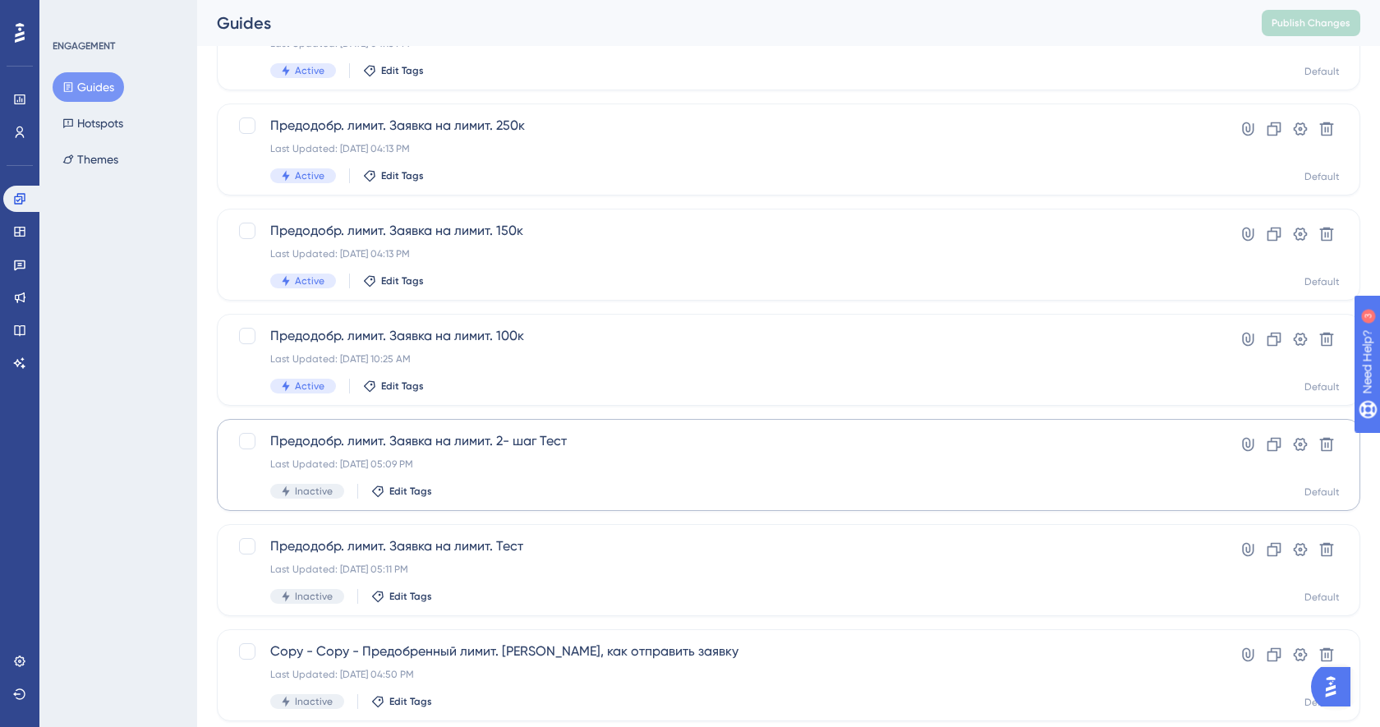
scroll to position [548, 0]
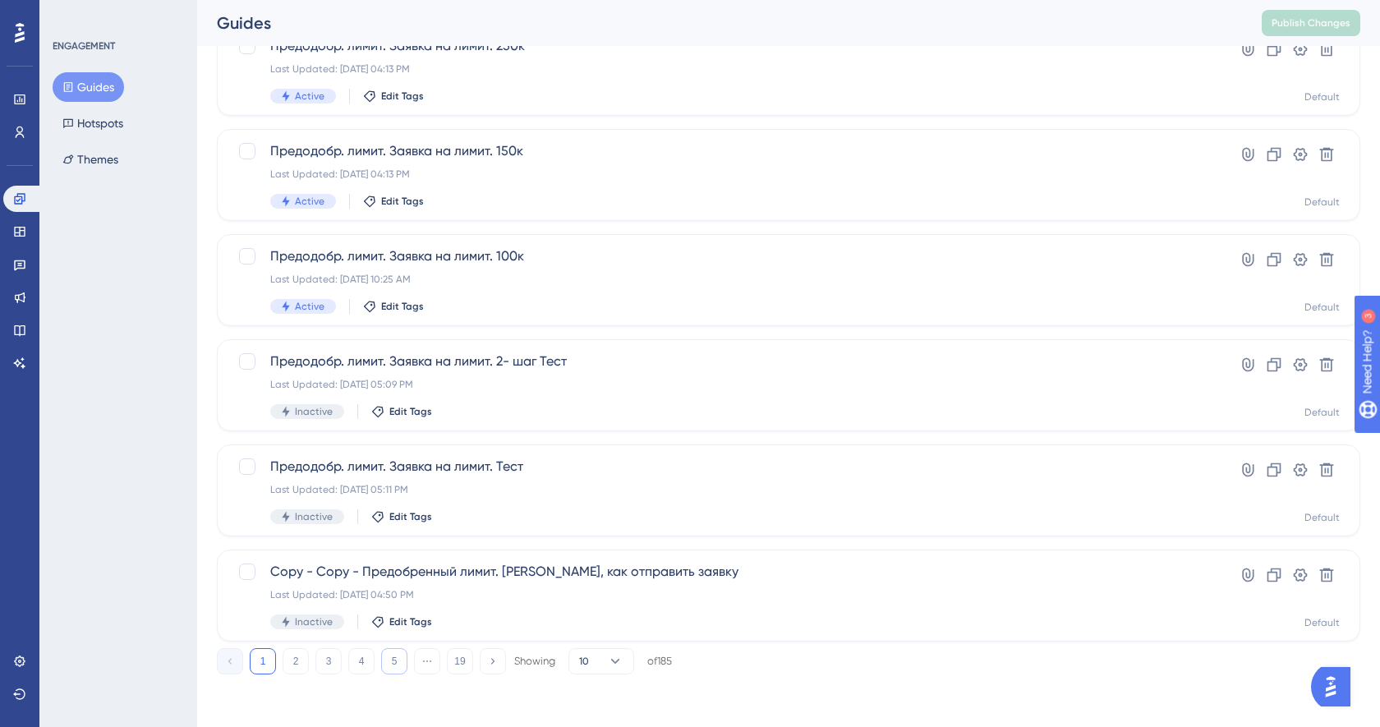
click at [397, 651] on button "5" at bounding box center [394, 661] width 26 height 26
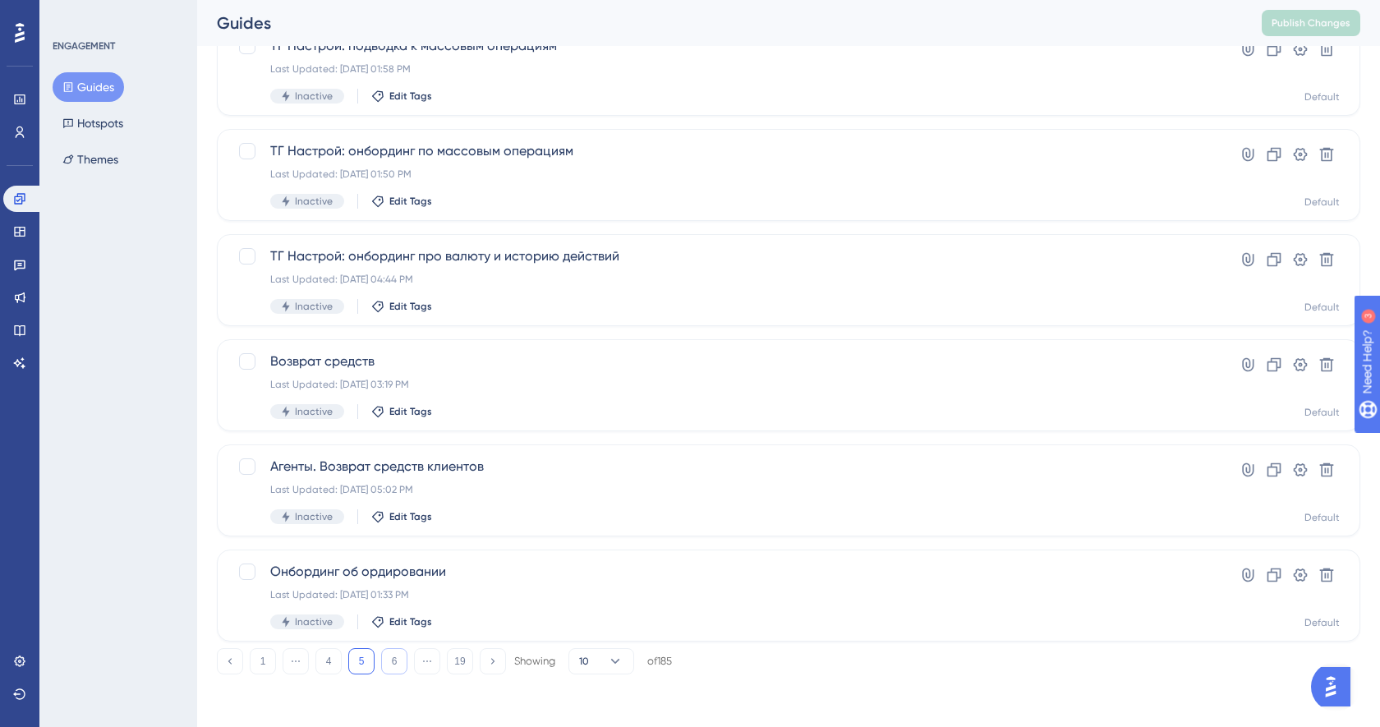
click at [397, 663] on button "6" at bounding box center [394, 661] width 26 height 26
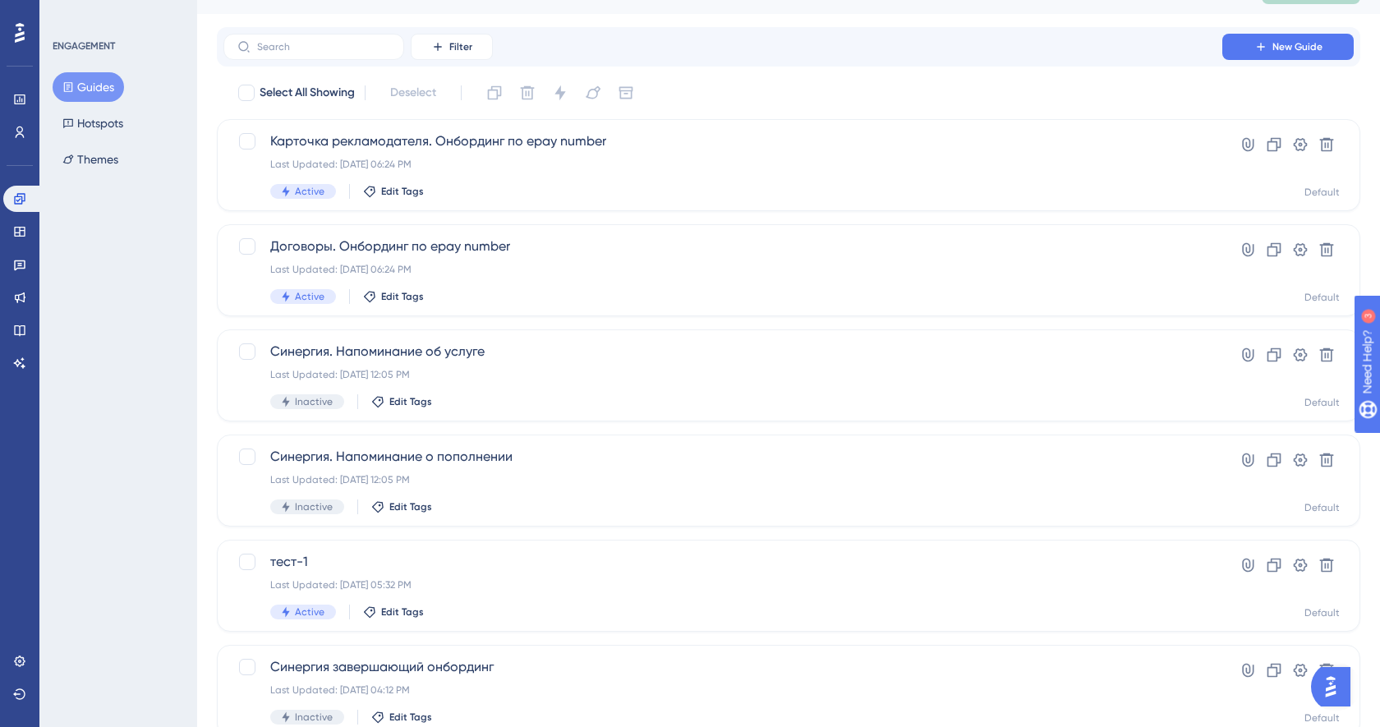
scroll to position [0, 0]
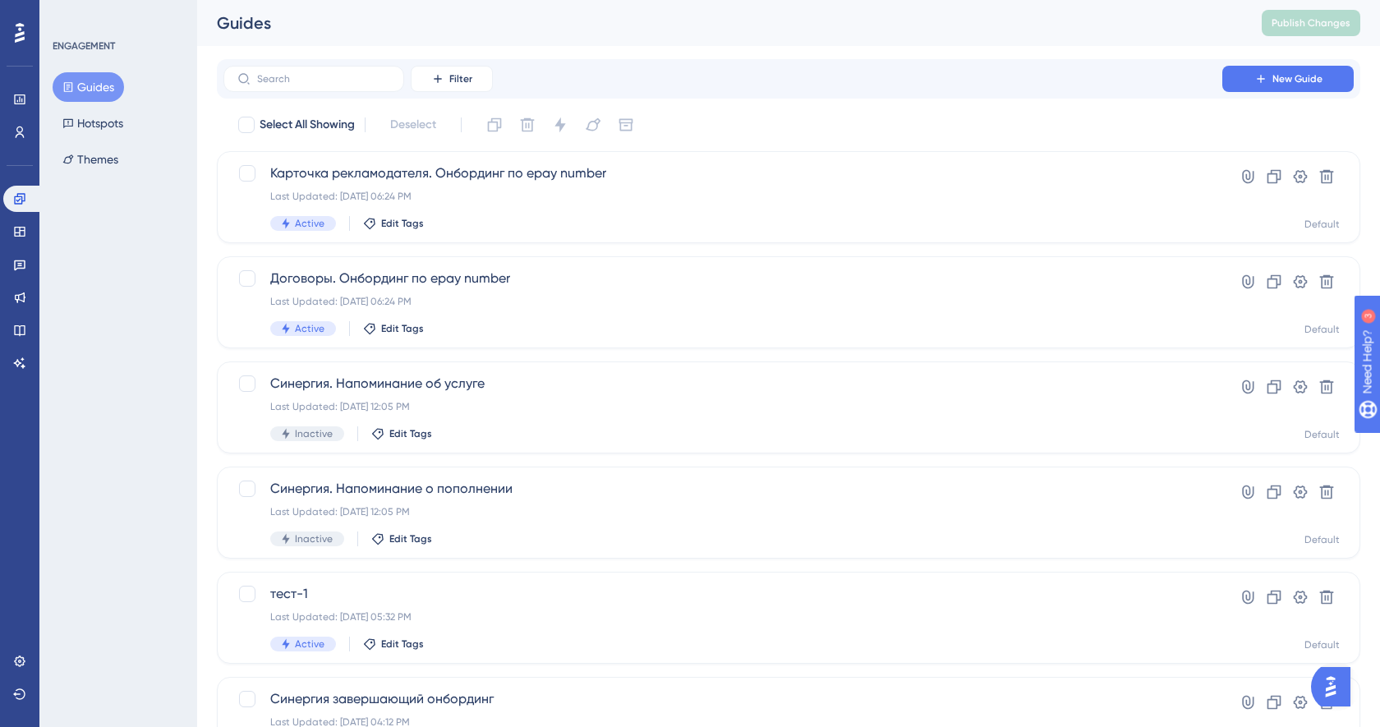
click at [165, 399] on div "ENGAGEMENT Guides Hotspots Themes" at bounding box center [118, 363] width 158 height 727
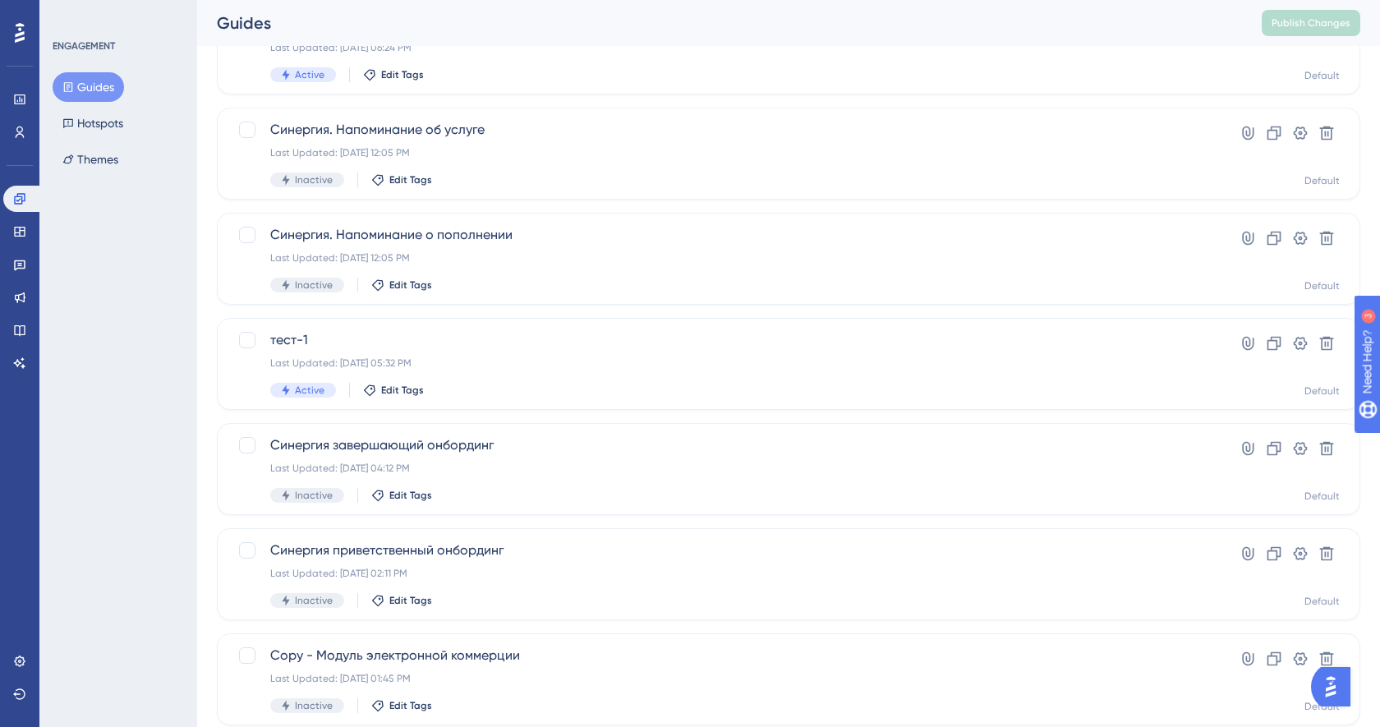
scroll to position [267, 0]
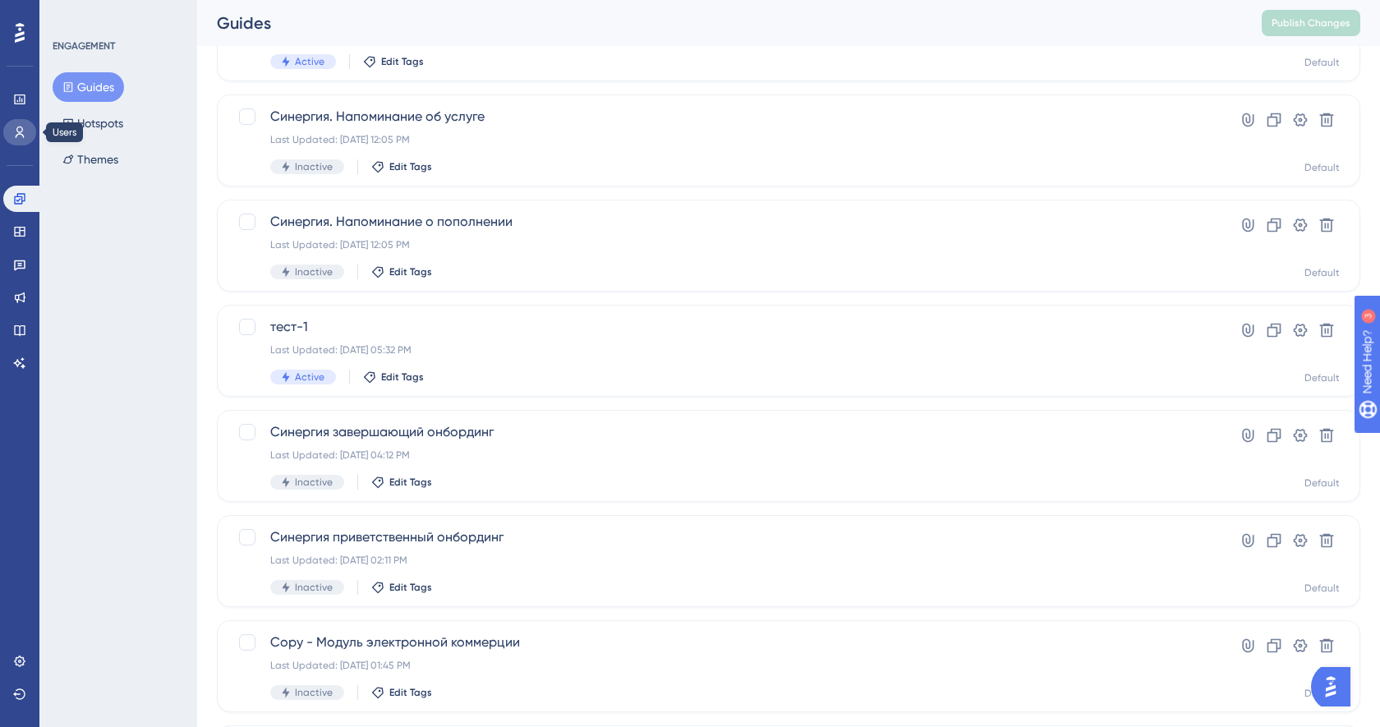
click at [24, 132] on icon at bounding box center [19, 132] width 13 height 13
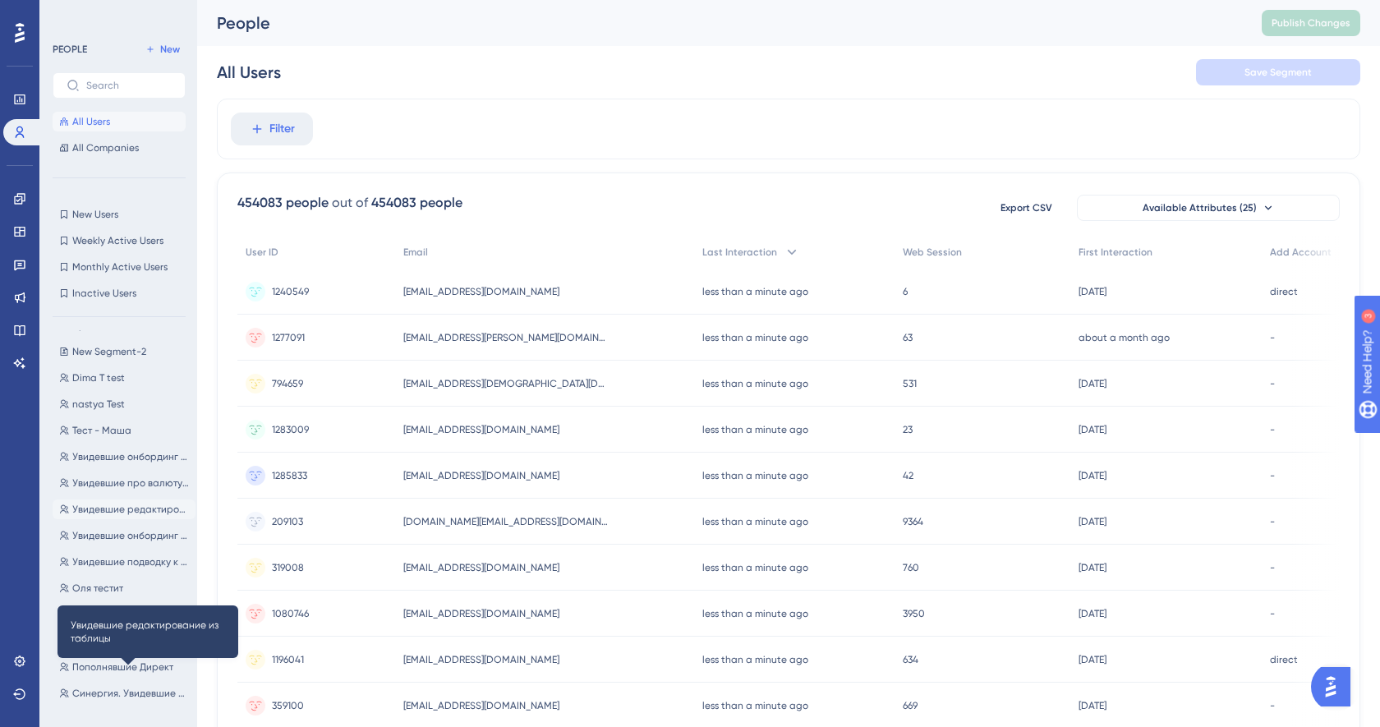
scroll to position [575, 0]
click at [127, 690] on span "Синергия. Увидевшие первый онбординг" at bounding box center [130, 691] width 117 height 13
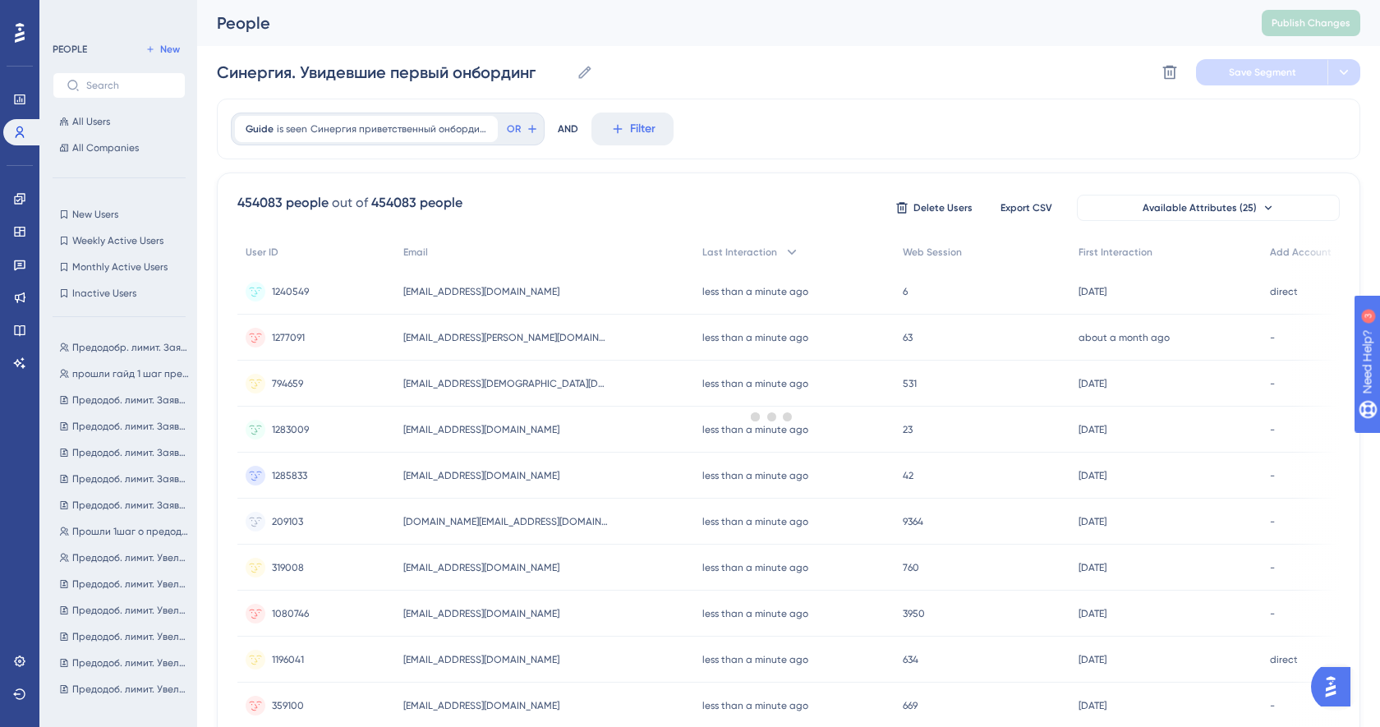
scroll to position [0, 0]
drag, startPoint x: 217, startPoint y: 71, endPoint x: 565, endPoint y: 78, distance: 348.3
click at [565, 78] on input "Синергия. Увидевшие первый онбординг" at bounding box center [393, 72] width 353 height 23
click at [874, 97] on div "Синергия. Увидевшие первый онбординг Синергия. Увидевшие первый онбординг Delet…" at bounding box center [788, 72] width 1143 height 53
